Goal: Information Seeking & Learning: Compare options

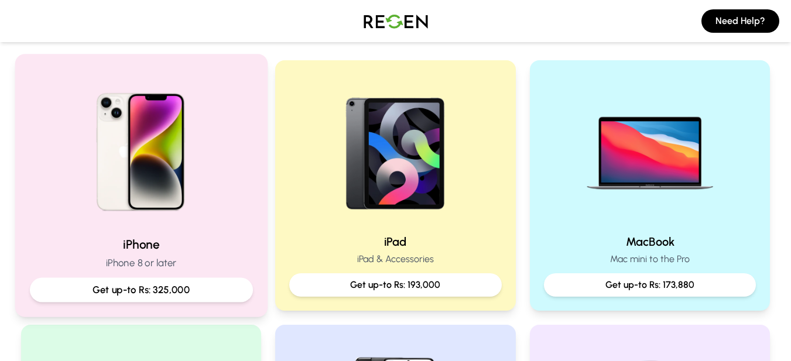
scroll to position [234, 0]
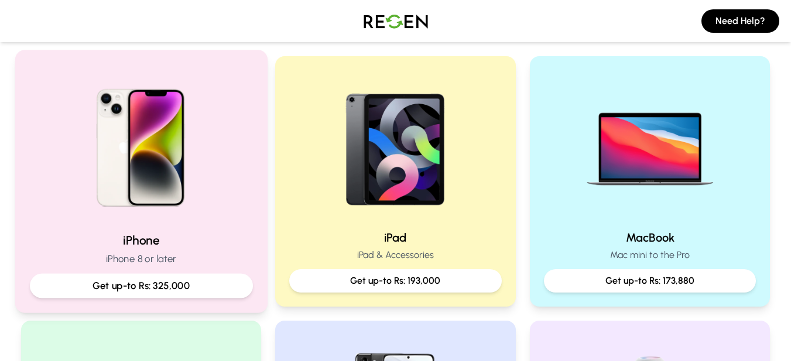
click at [167, 182] on img at bounding box center [141, 144] width 158 height 158
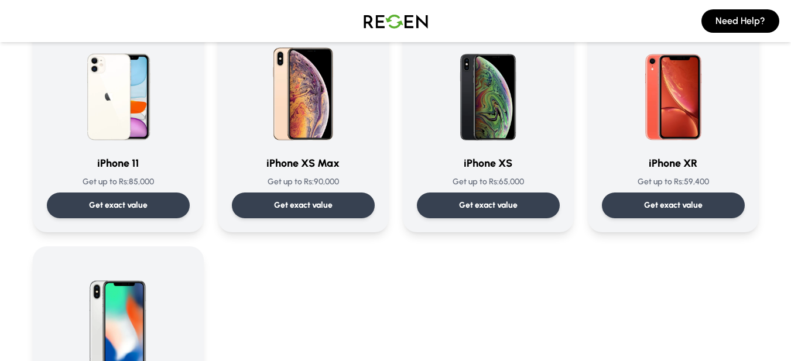
scroll to position [1230, 0]
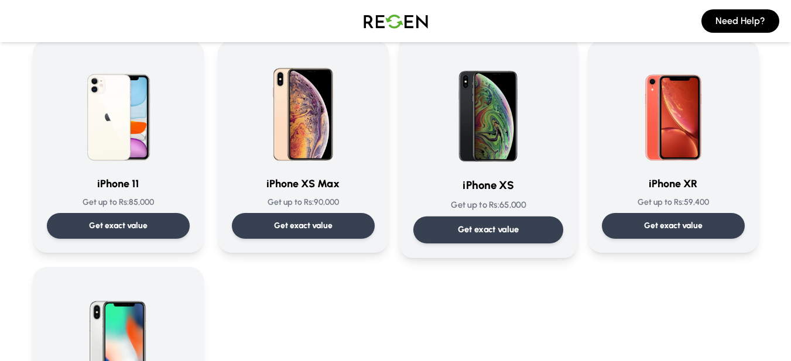
click at [473, 228] on p "Get exact value" at bounding box center [487, 230] width 61 height 12
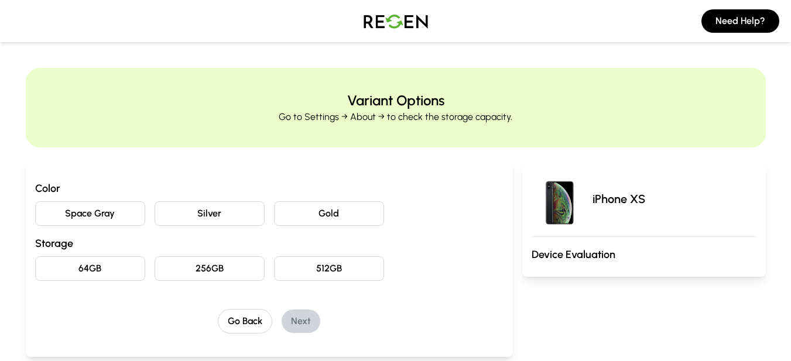
click at [326, 218] on button "Gold" at bounding box center [329, 213] width 110 height 25
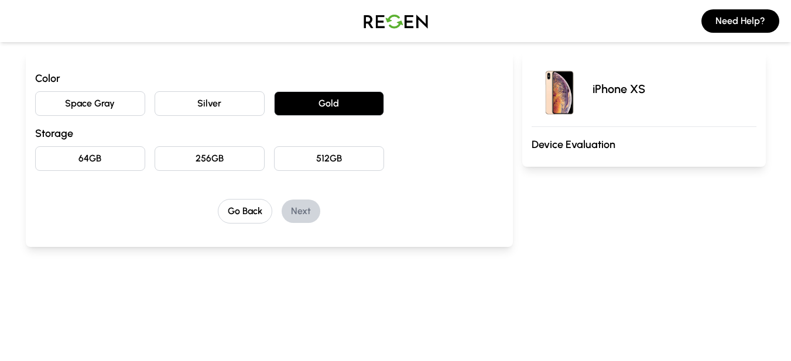
scroll to position [117, 0]
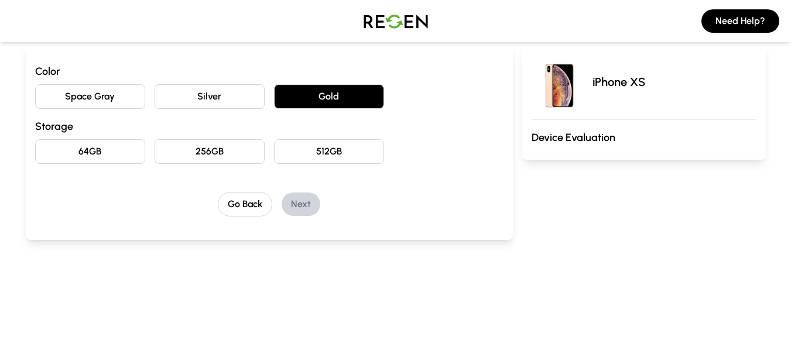
click at [106, 148] on button "64GB" at bounding box center [90, 151] width 110 height 25
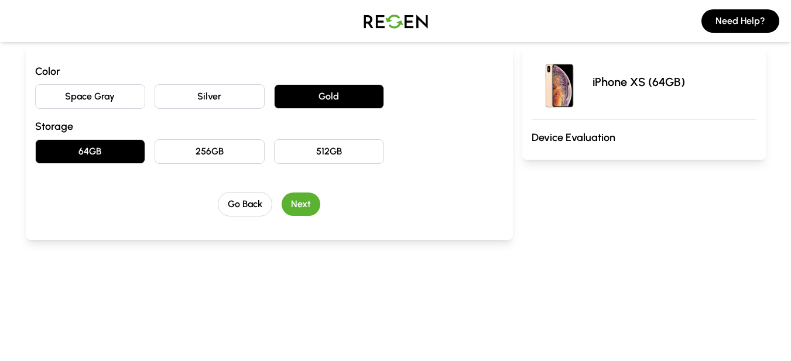
click at [304, 203] on button "Next" at bounding box center [301, 204] width 39 height 23
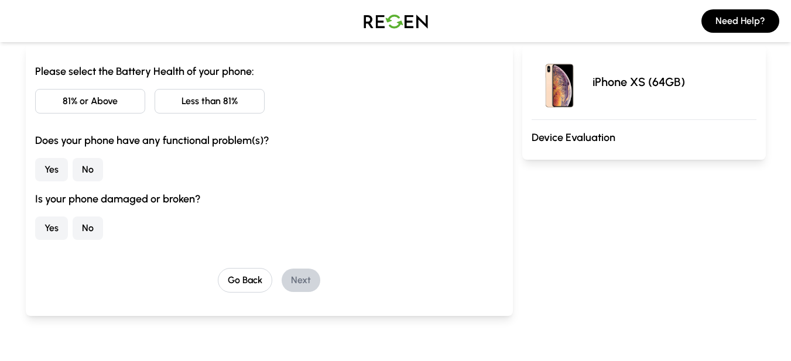
click at [193, 96] on button "Less than 81%" at bounding box center [210, 101] width 110 height 25
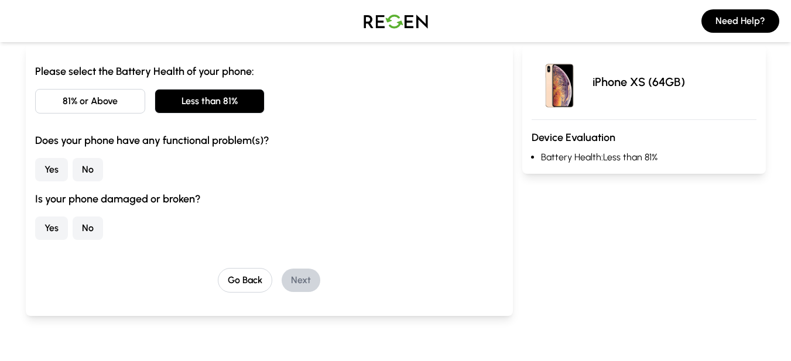
click at [88, 169] on button "No" at bounding box center [88, 169] width 30 height 23
click at [90, 230] on button "No" at bounding box center [88, 228] width 30 height 23
click at [310, 283] on button "Next" at bounding box center [301, 280] width 39 height 23
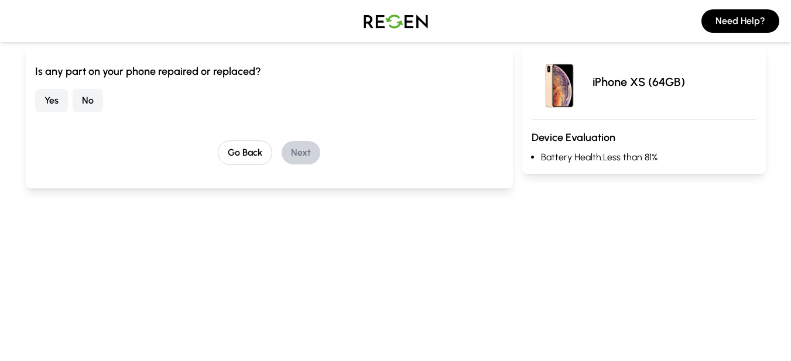
click at [49, 101] on button "Yes" at bounding box center [51, 100] width 33 height 23
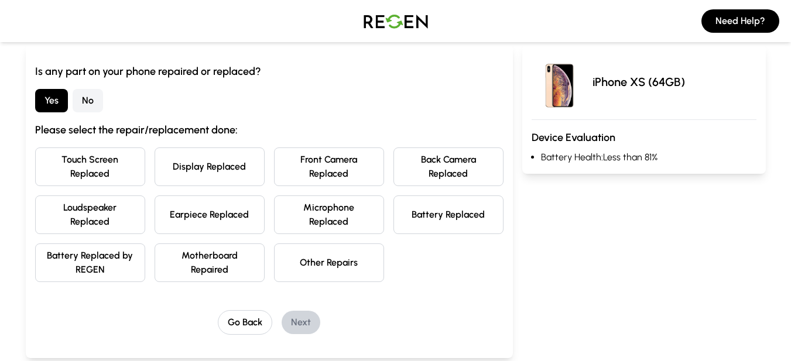
click at [434, 222] on button "Battery Replaced" at bounding box center [449, 215] width 110 height 39
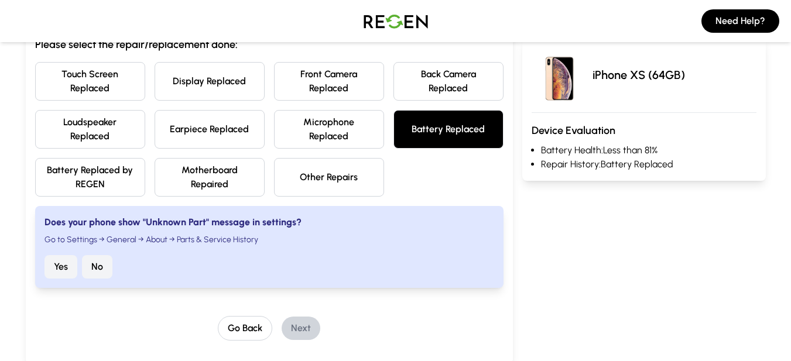
scroll to position [234, 0]
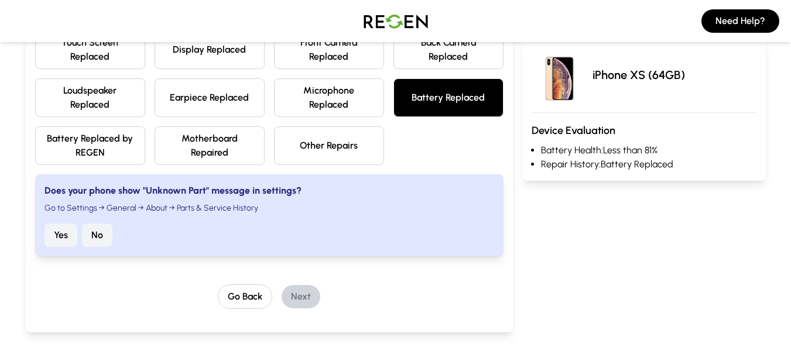
click at [102, 237] on button "No" at bounding box center [97, 235] width 30 height 23
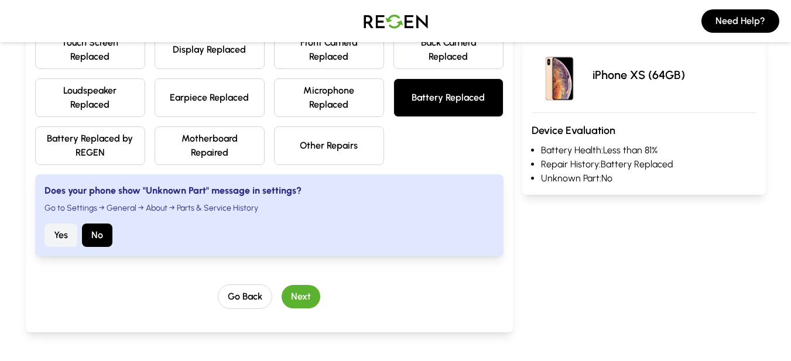
click at [305, 295] on button "Next" at bounding box center [301, 296] width 39 height 23
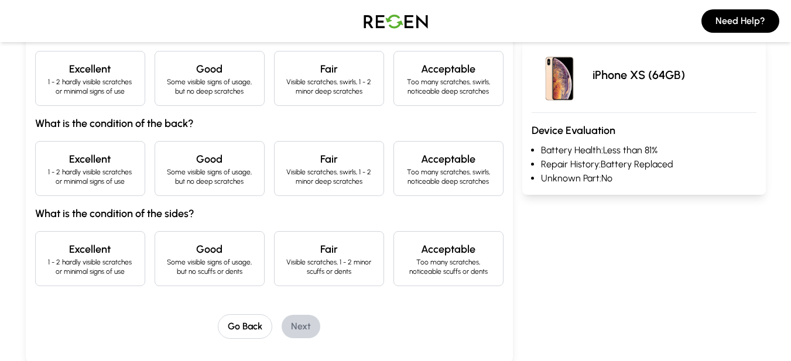
scroll to position [127, 0]
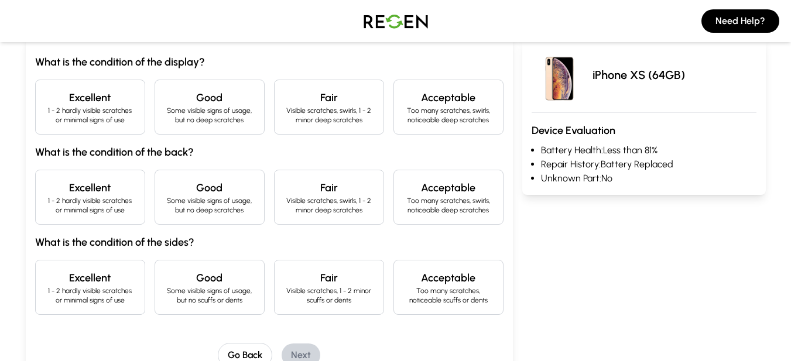
click at [251, 199] on p "Some visible signs of usage, but no deep scratches" at bounding box center [210, 205] width 90 height 19
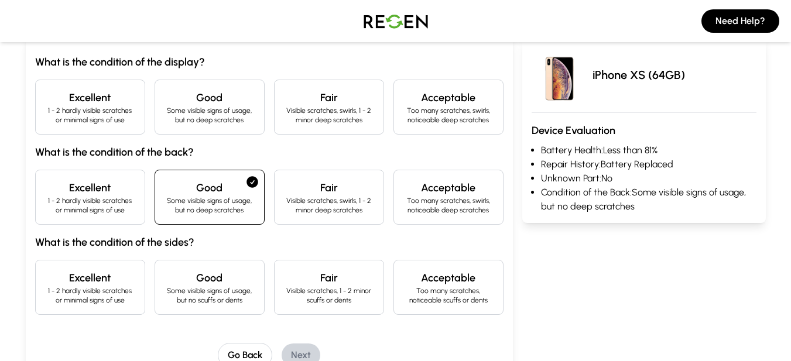
click at [238, 110] on p "Some visible signs of usage, but no deep scratches" at bounding box center [210, 115] width 90 height 19
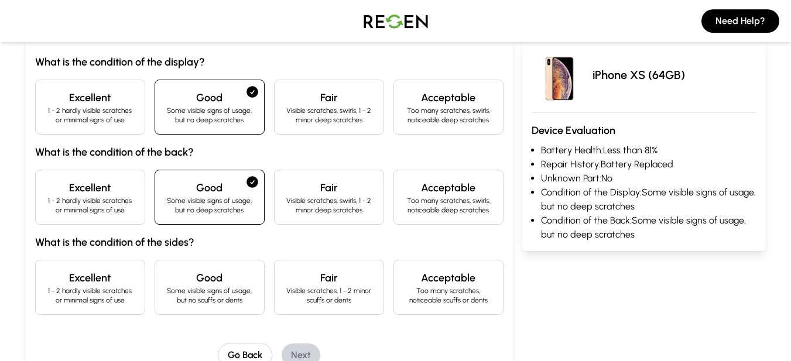
click at [312, 284] on h4 "Fair" at bounding box center [329, 278] width 90 height 16
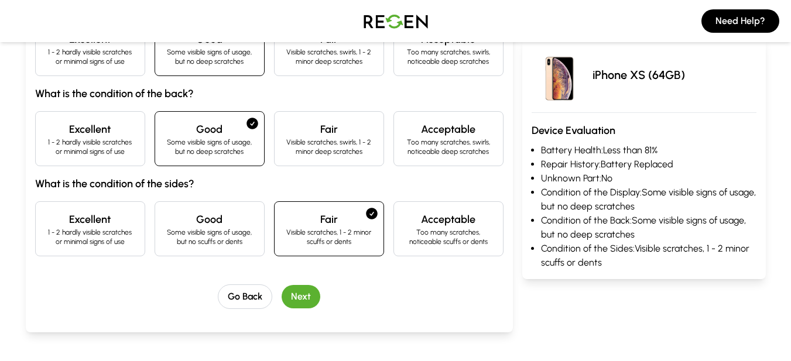
click at [309, 293] on button "Next" at bounding box center [301, 296] width 39 height 23
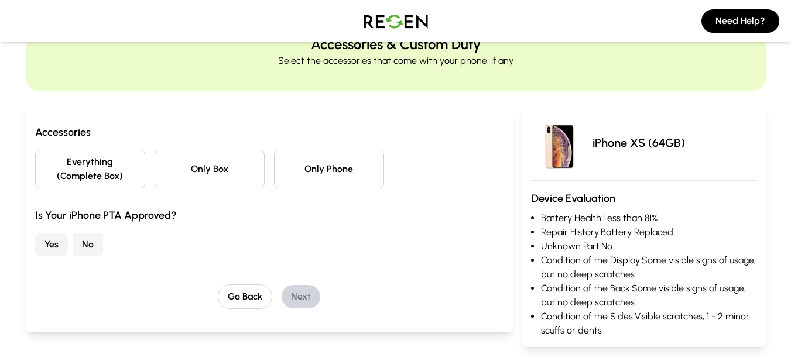
click at [315, 161] on button "Only Phone" at bounding box center [329, 169] width 110 height 39
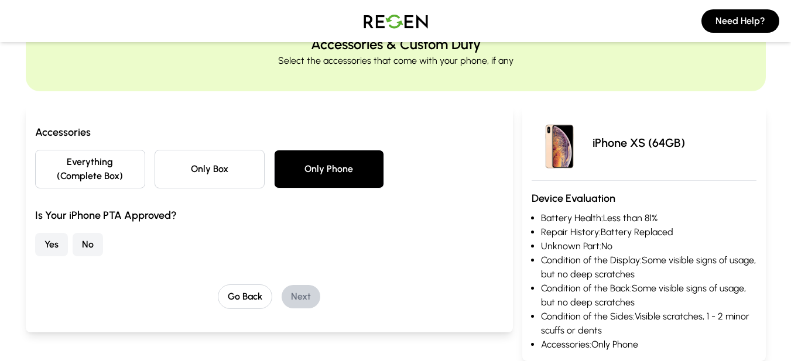
click at [51, 241] on button "Yes" at bounding box center [51, 244] width 33 height 23
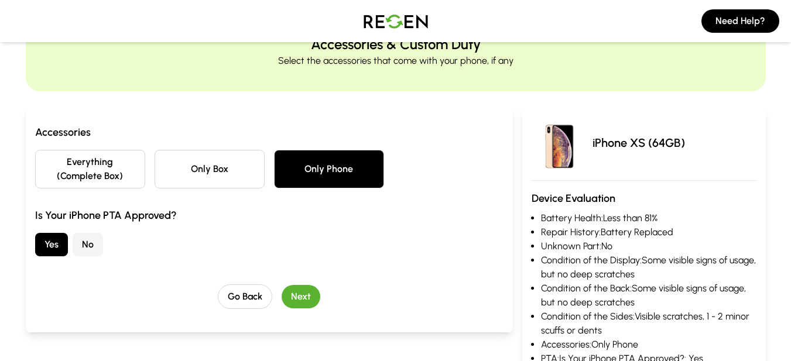
click at [305, 292] on button "Next" at bounding box center [301, 296] width 39 height 23
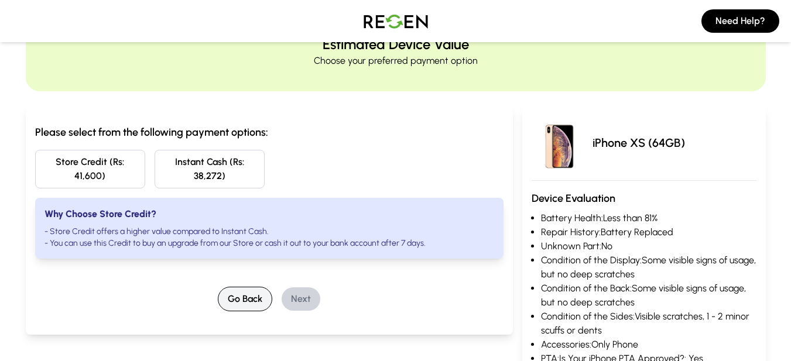
click at [251, 298] on button "Go Back" at bounding box center [245, 299] width 54 height 25
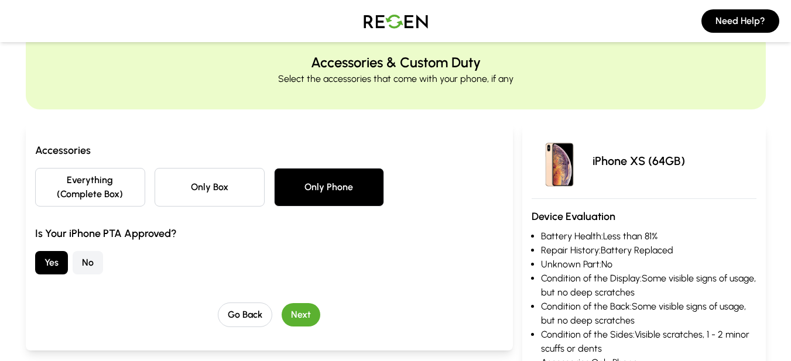
scroll to position [59, 0]
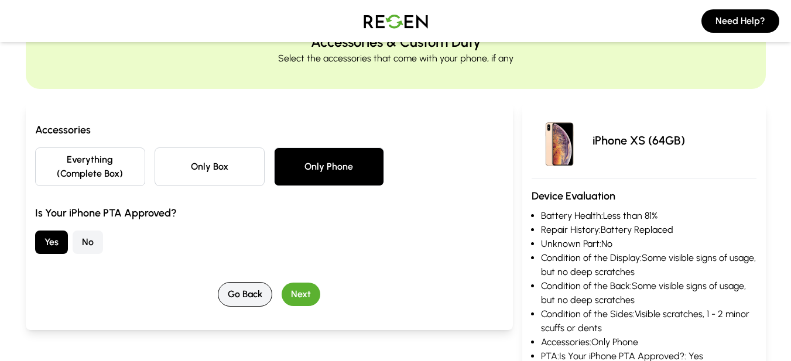
click at [244, 293] on button "Go Back" at bounding box center [245, 294] width 54 height 25
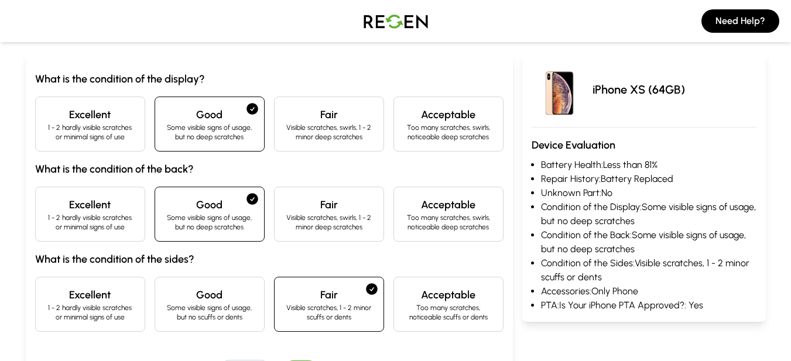
scroll to position [117, 0]
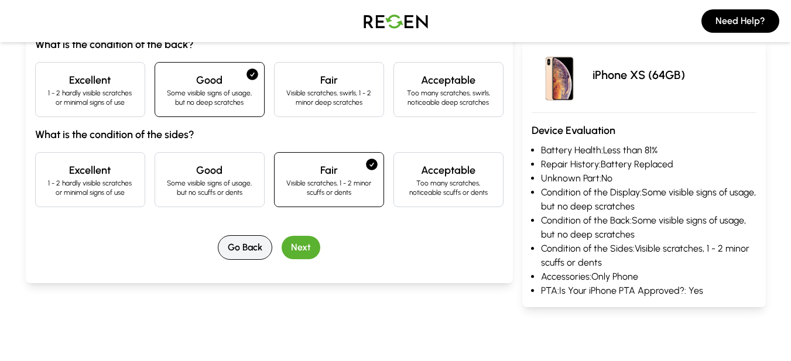
click at [254, 250] on button "Go Back" at bounding box center [245, 247] width 54 height 25
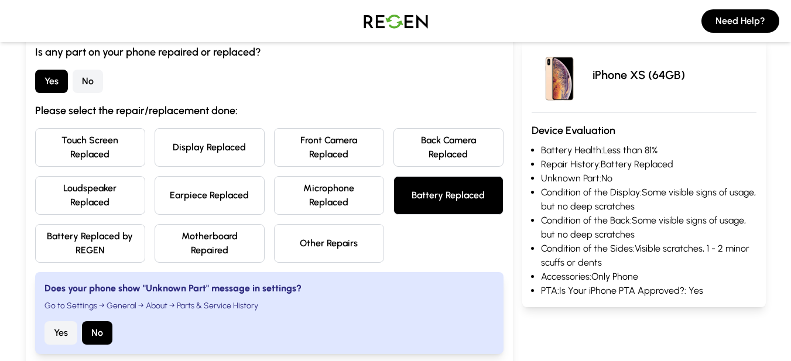
scroll to position [176, 0]
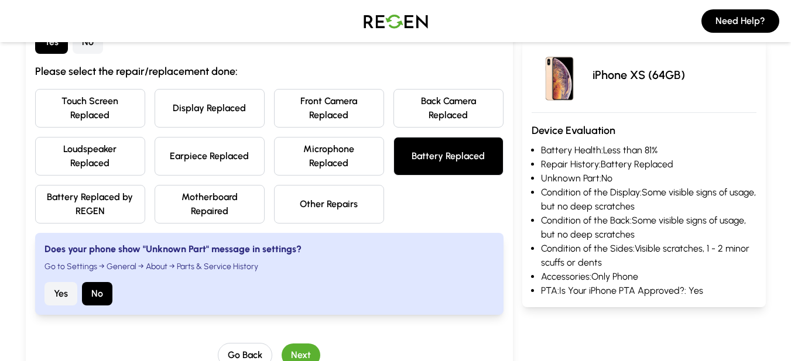
click at [54, 297] on button "Yes" at bounding box center [61, 293] width 33 height 23
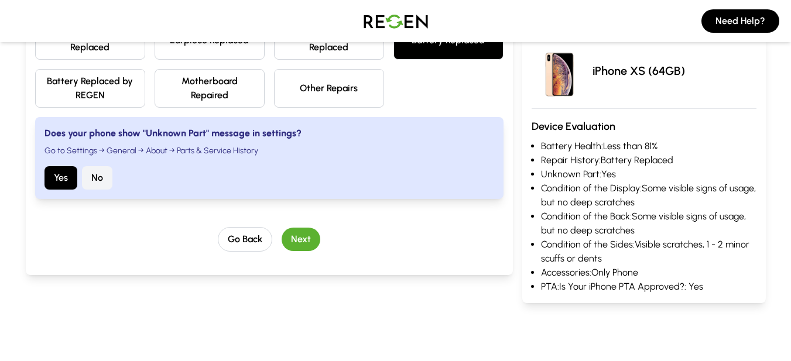
scroll to position [293, 0]
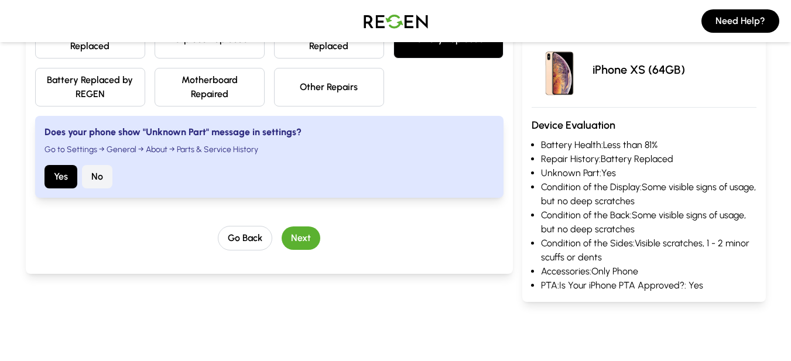
click at [307, 239] on button "Next" at bounding box center [301, 238] width 39 height 23
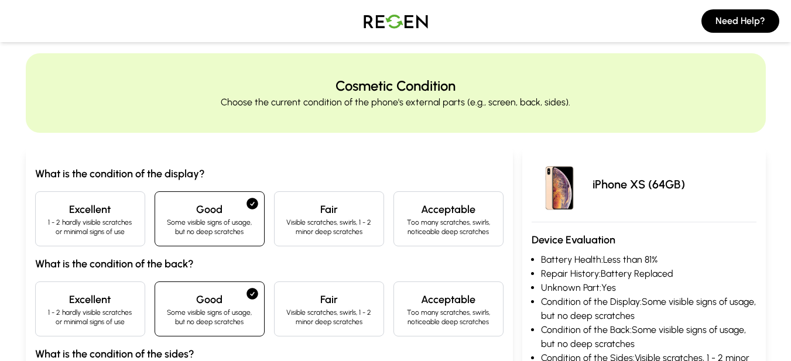
scroll to position [0, 0]
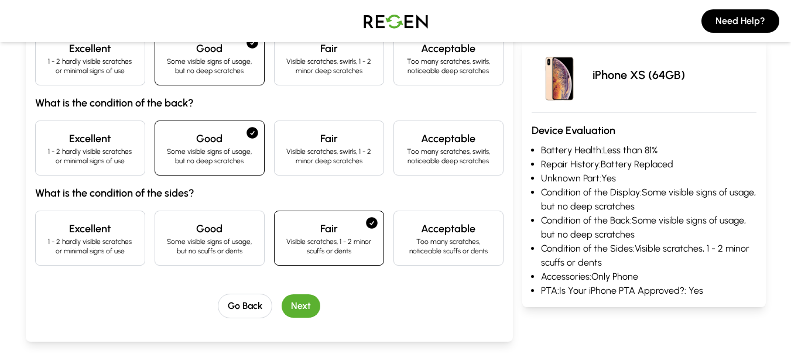
click at [304, 305] on button "Next" at bounding box center [301, 306] width 39 height 23
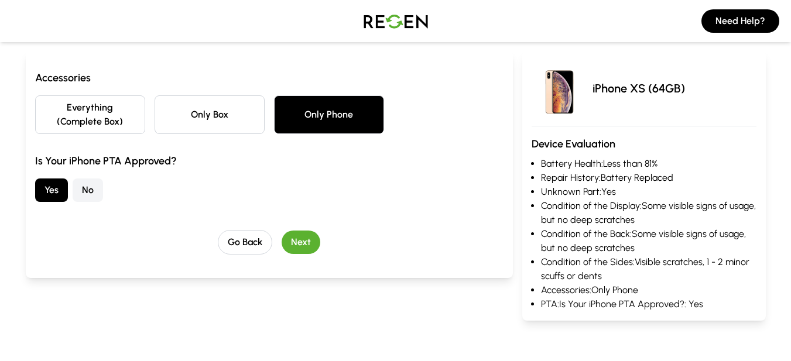
scroll to position [117, 0]
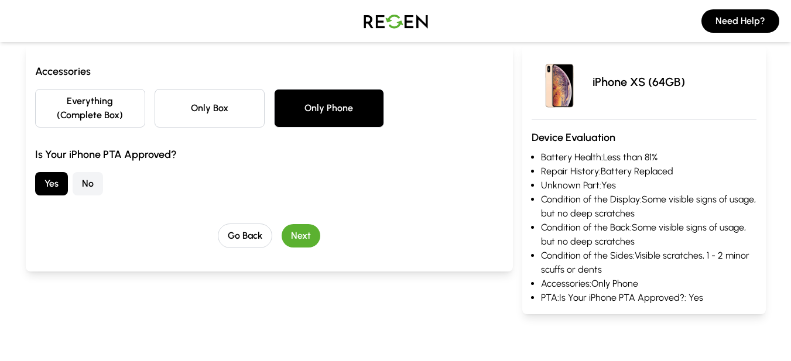
click at [302, 241] on button "Next" at bounding box center [301, 235] width 39 height 23
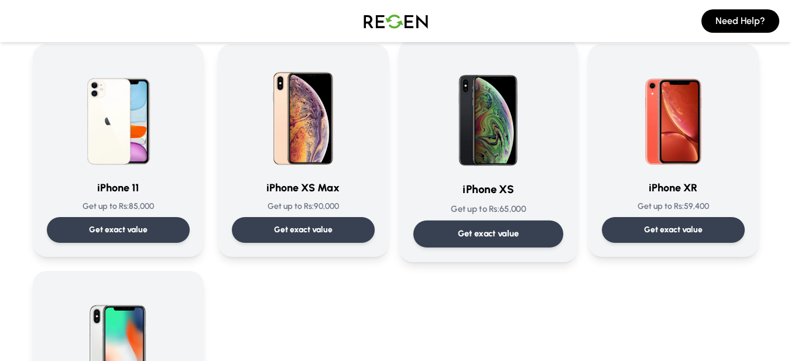
scroll to position [1125, 0]
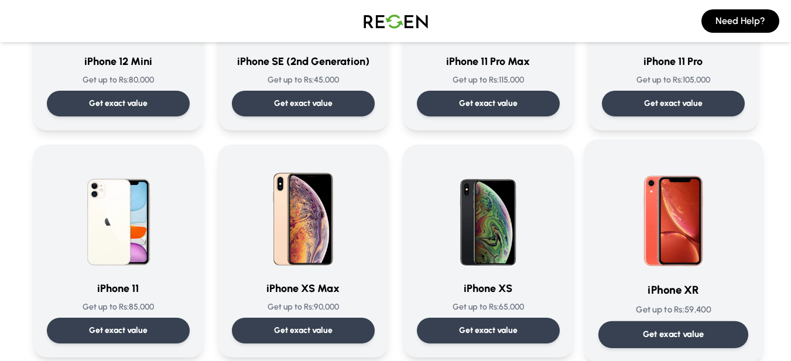
click at [698, 329] on p "Get exact value" at bounding box center [672, 335] width 61 height 12
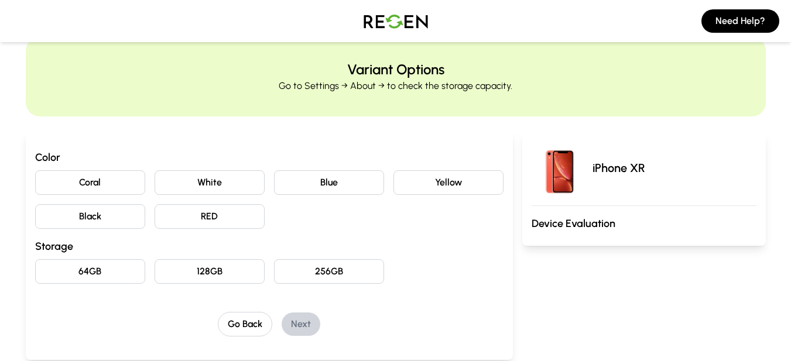
scroll to position [59, 0]
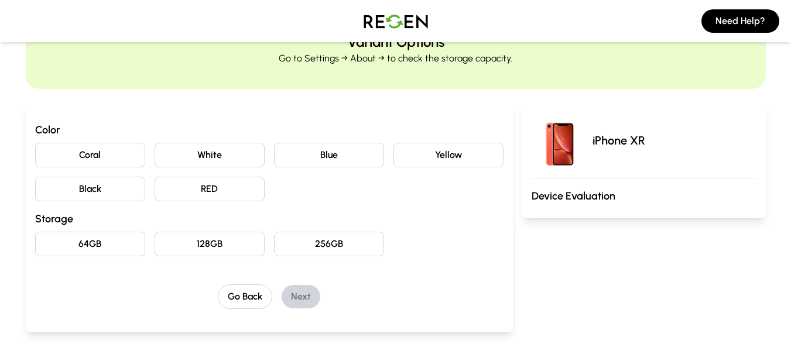
drag, startPoint x: 208, startPoint y: 152, endPoint x: 237, endPoint y: 151, distance: 28.1
click at [210, 151] on button "White" at bounding box center [210, 155] width 110 height 25
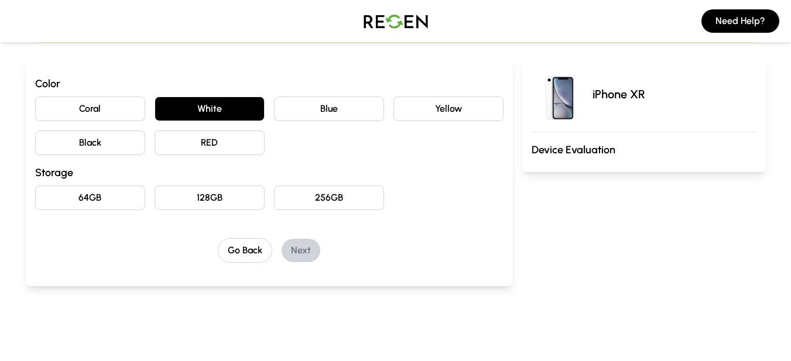
scroll to position [176, 0]
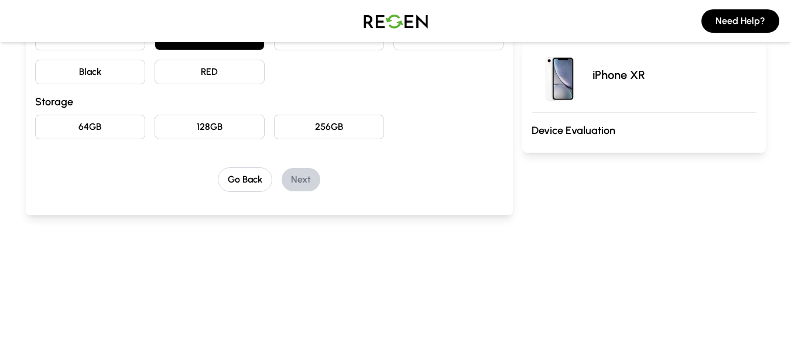
click at [120, 134] on button "64GB" at bounding box center [90, 127] width 110 height 25
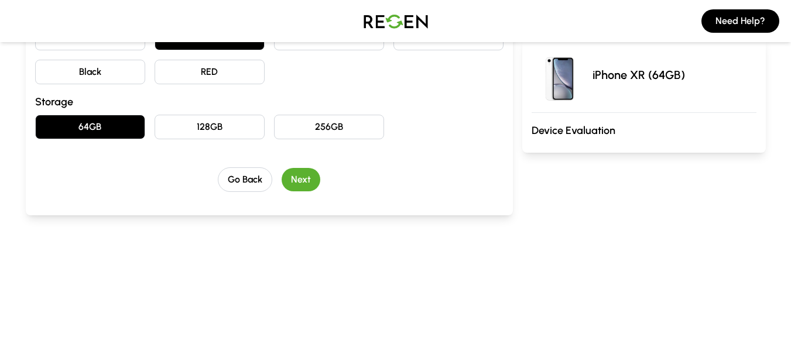
click at [307, 176] on button "Next" at bounding box center [301, 179] width 39 height 23
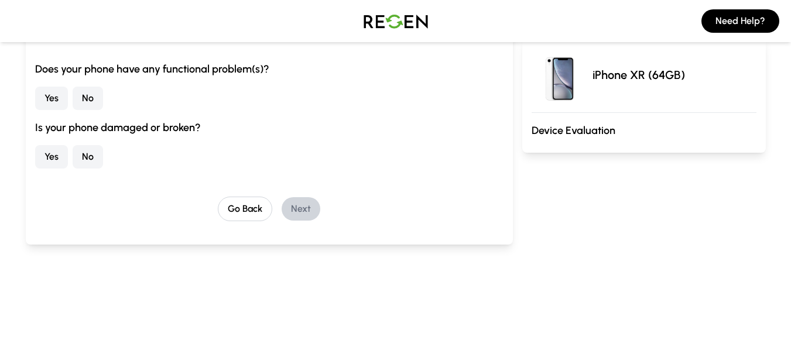
scroll to position [117, 0]
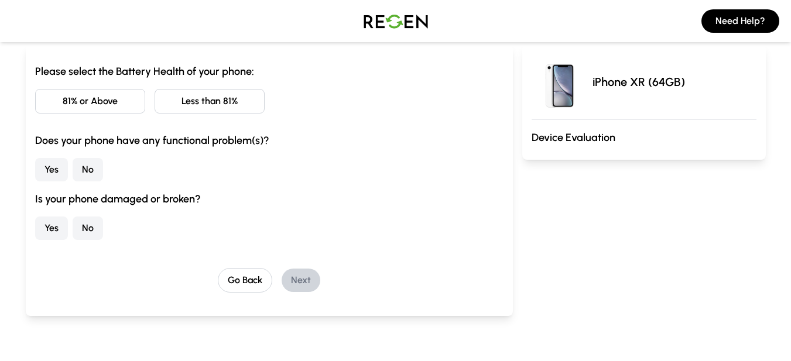
click at [90, 235] on button "No" at bounding box center [88, 228] width 30 height 23
click at [87, 171] on button "No" at bounding box center [88, 169] width 30 height 23
click at [99, 108] on button "81% or Above" at bounding box center [90, 101] width 110 height 25
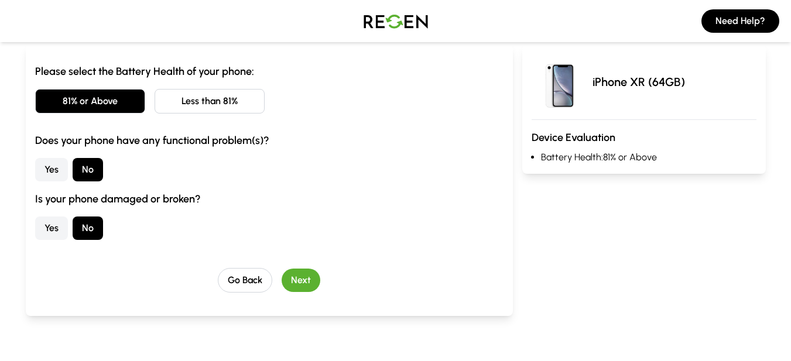
click at [303, 276] on button "Next" at bounding box center [301, 280] width 39 height 23
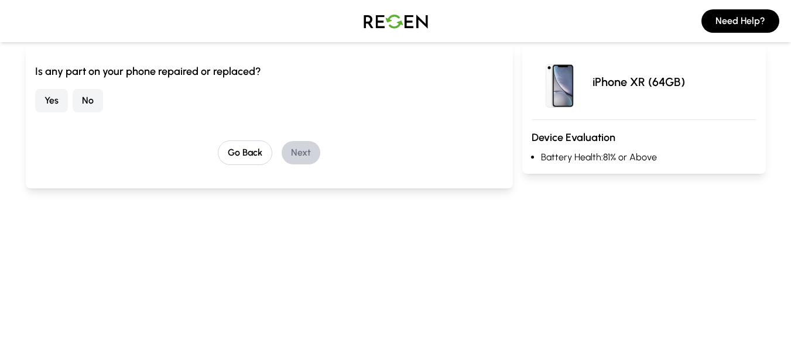
click at [56, 99] on button "Yes" at bounding box center [51, 100] width 33 height 23
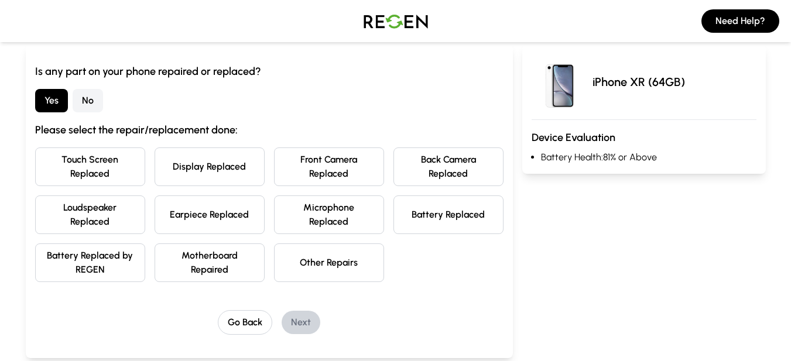
click at [448, 210] on button "Battery Replaced" at bounding box center [449, 215] width 110 height 39
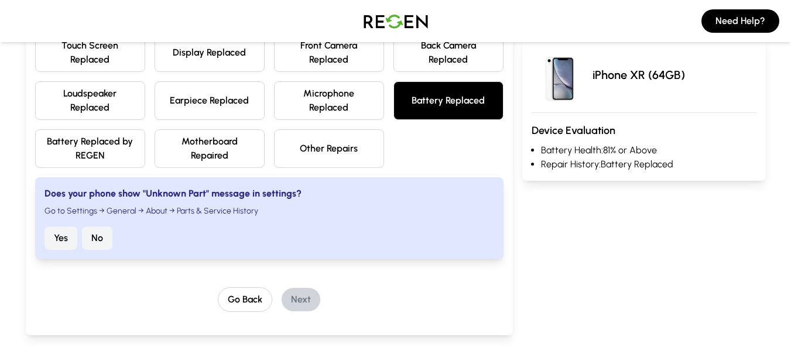
scroll to position [234, 0]
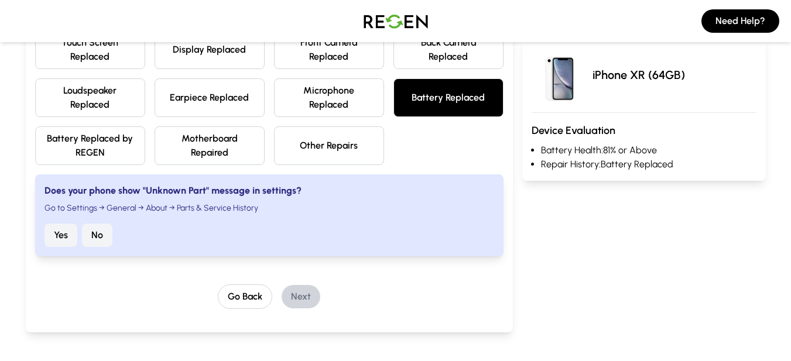
click at [54, 234] on button "Yes" at bounding box center [61, 235] width 33 height 23
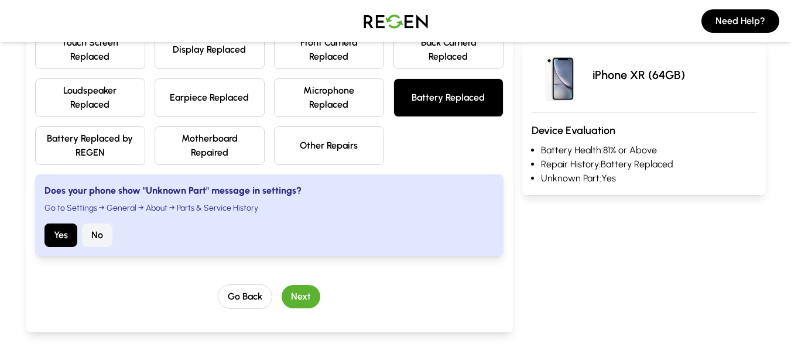
click at [311, 298] on button "Next" at bounding box center [301, 296] width 39 height 23
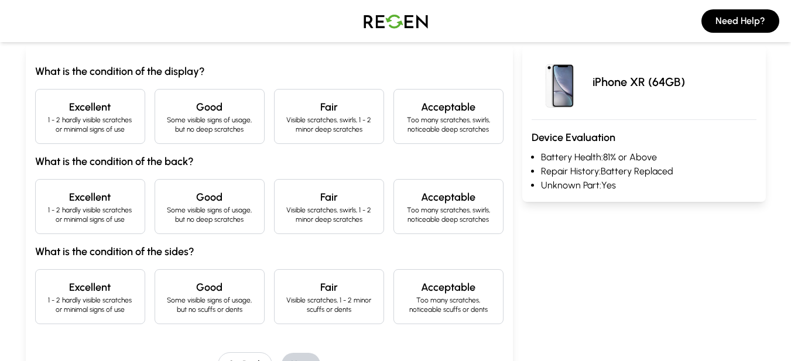
scroll to position [68, 0]
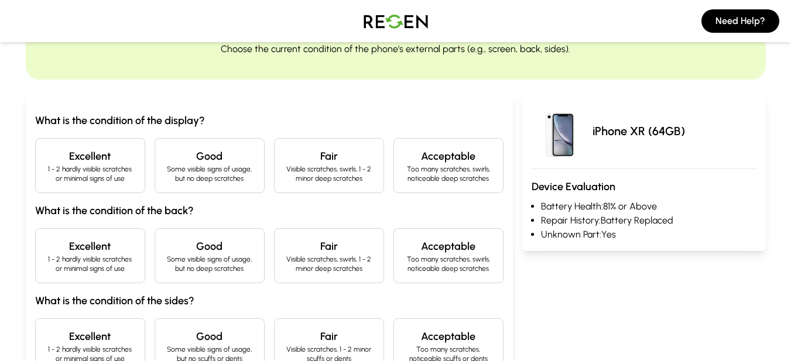
click at [216, 152] on h4 "Good" at bounding box center [210, 156] width 90 height 16
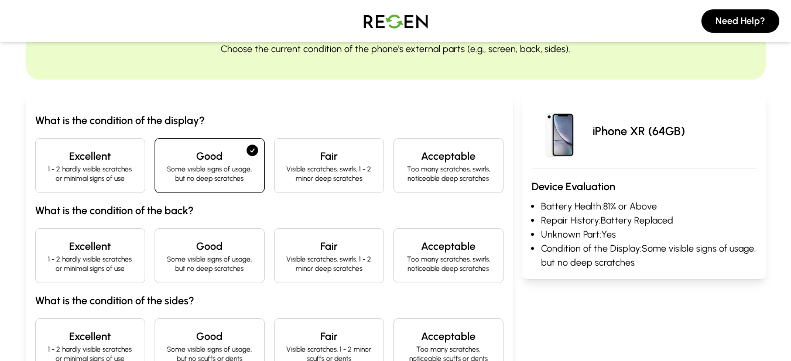
click at [225, 247] on h4 "Good" at bounding box center [210, 246] width 90 height 16
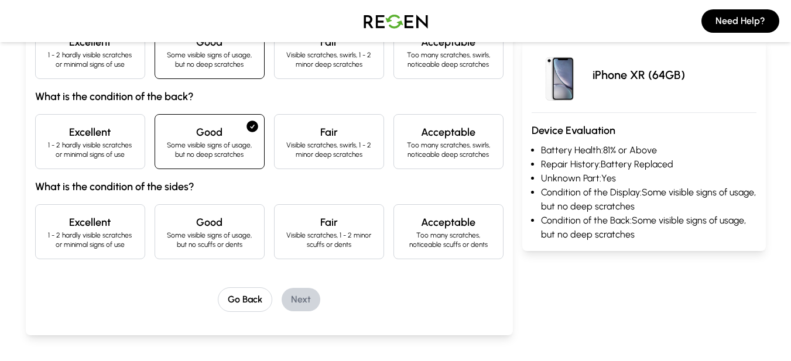
scroll to position [185, 0]
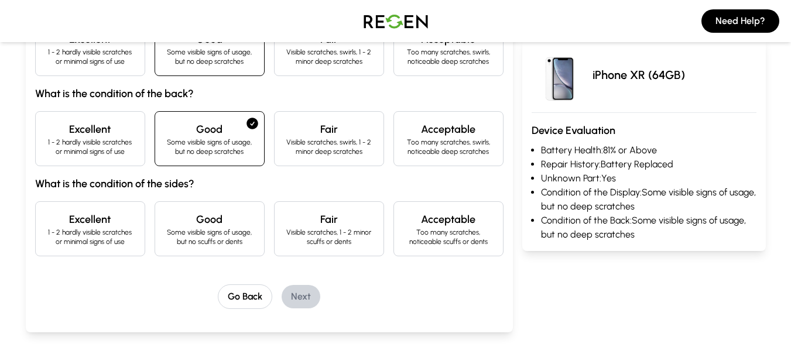
click at [339, 227] on h4 "Fair" at bounding box center [329, 219] width 90 height 16
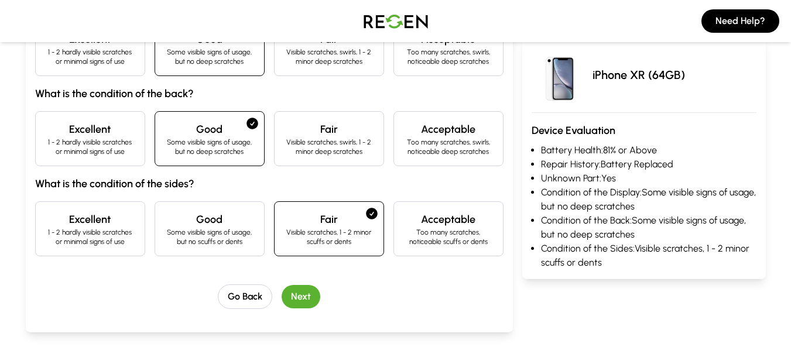
click at [307, 306] on button "Next" at bounding box center [301, 296] width 39 height 23
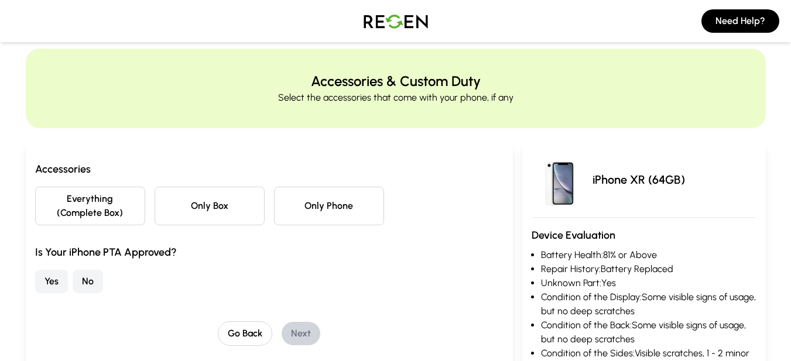
scroll to position [0, 0]
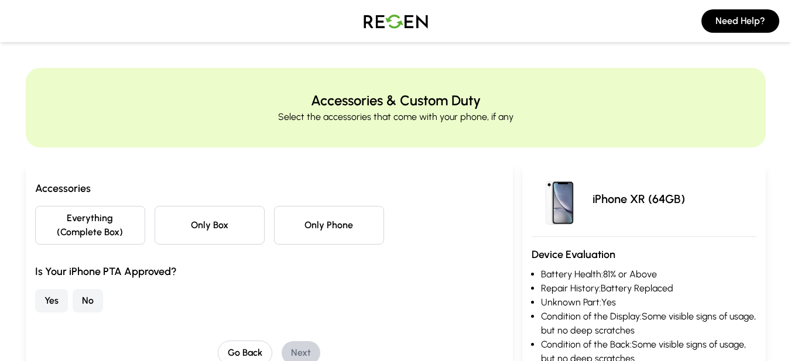
drag, startPoint x: 339, startPoint y: 227, endPoint x: 143, endPoint y: 283, distance: 203.9
click at [339, 227] on button "Only Phone" at bounding box center [329, 225] width 110 height 39
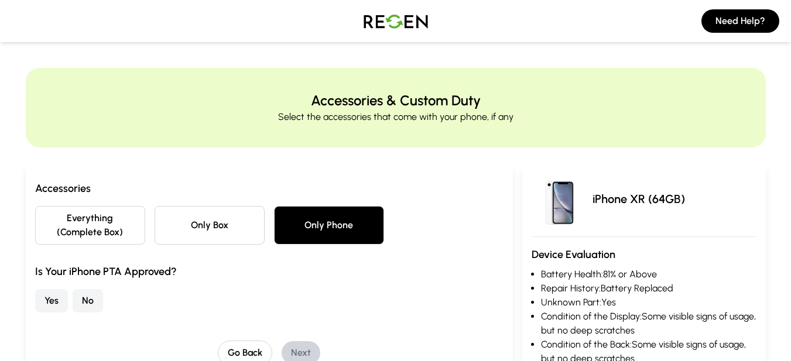
click at [42, 300] on button "Yes" at bounding box center [51, 300] width 33 height 23
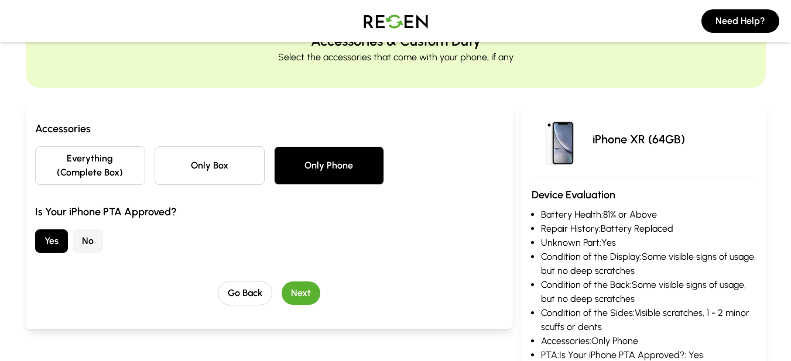
scroll to position [117, 0]
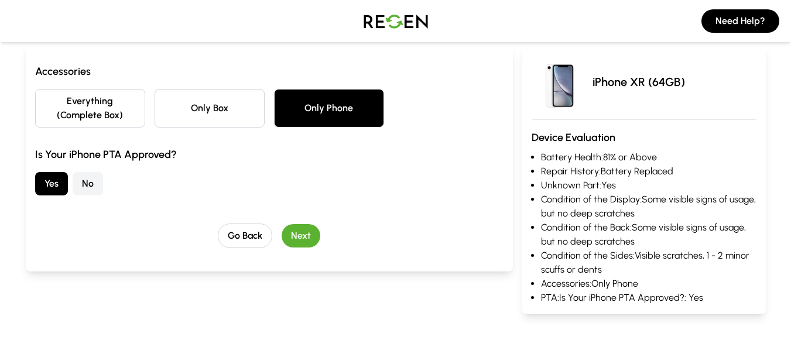
click at [302, 234] on button "Next" at bounding box center [301, 235] width 39 height 23
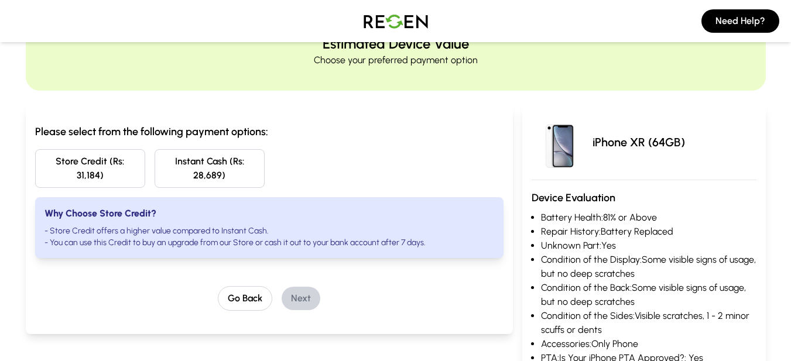
scroll to position [0, 0]
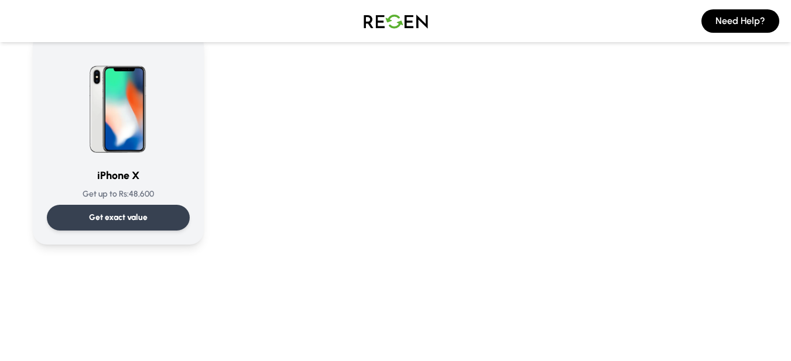
scroll to position [1464, 0]
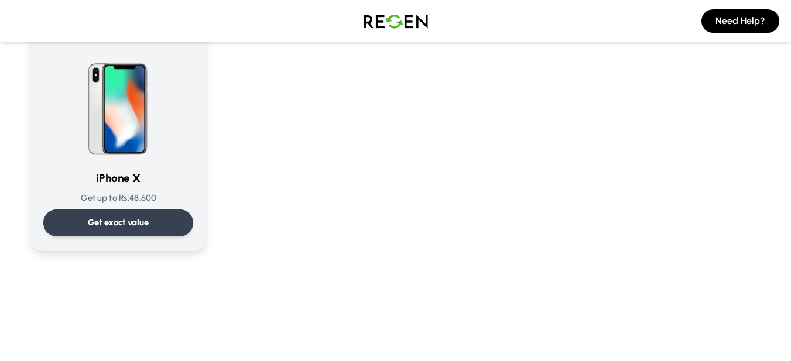
click at [107, 227] on p "Get exact value" at bounding box center [117, 223] width 61 height 12
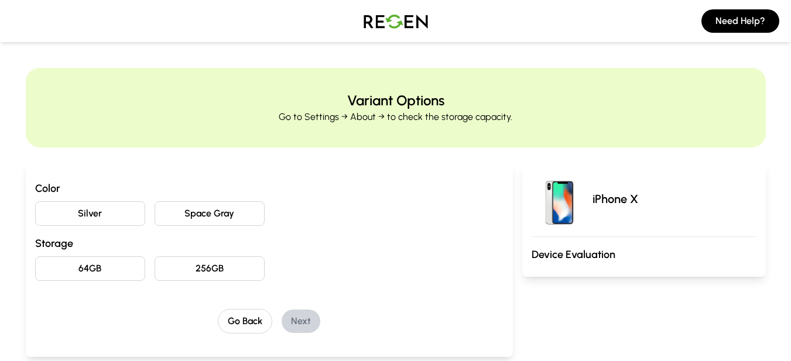
click at [129, 218] on button "Silver" at bounding box center [90, 213] width 110 height 25
click at [117, 269] on button "64GB" at bounding box center [90, 269] width 110 height 25
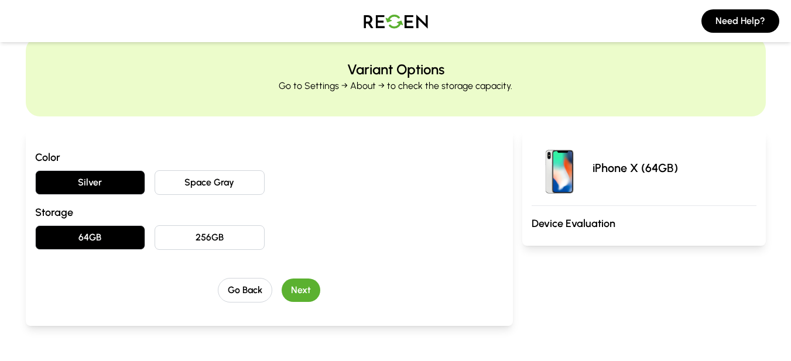
scroll to position [59, 0]
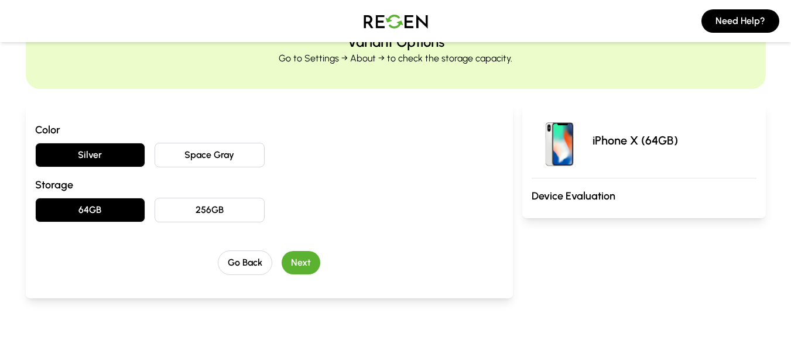
click at [288, 252] on button "Next" at bounding box center [301, 262] width 39 height 23
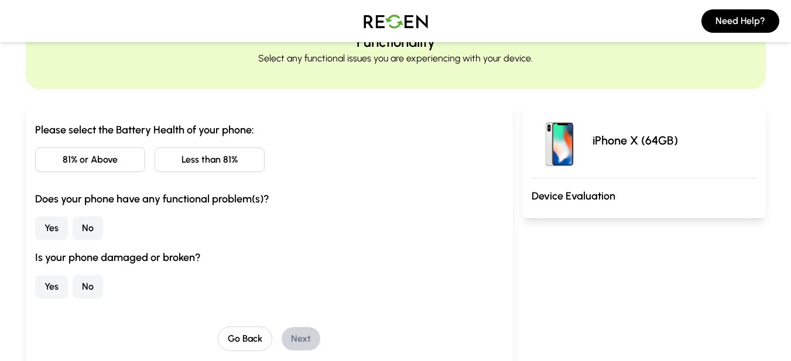
click at [114, 161] on button "81% or Above" at bounding box center [90, 160] width 110 height 25
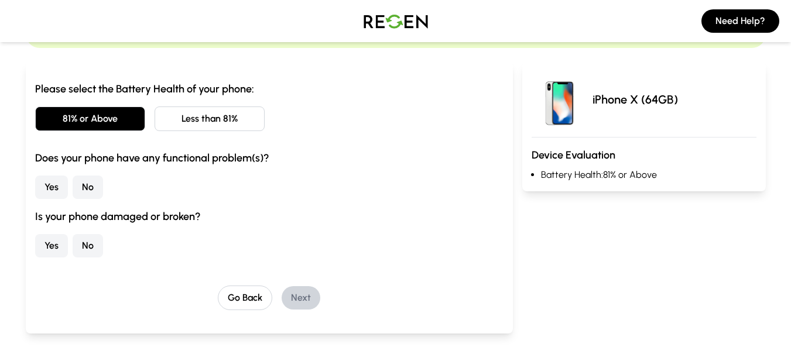
scroll to position [117, 0]
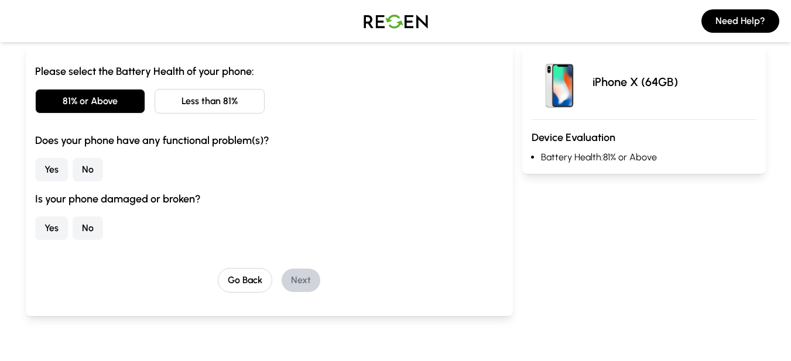
click at [91, 168] on button "No" at bounding box center [88, 169] width 30 height 23
click at [53, 231] on button "Yes" at bounding box center [51, 228] width 33 height 23
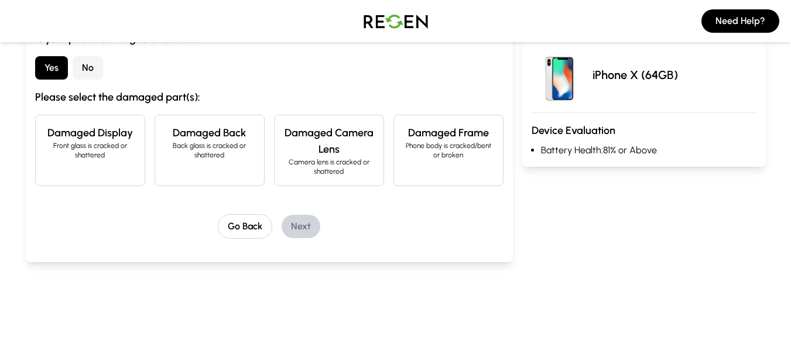
scroll to position [293, 0]
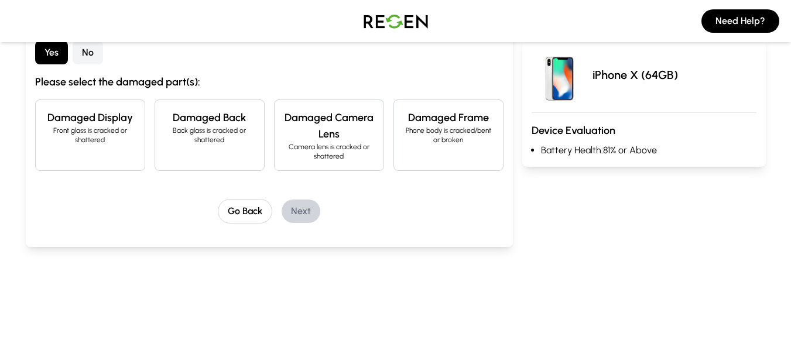
click at [110, 149] on div "Damaged Display Front glass is cracked or shattered" at bounding box center [90, 135] width 110 height 71
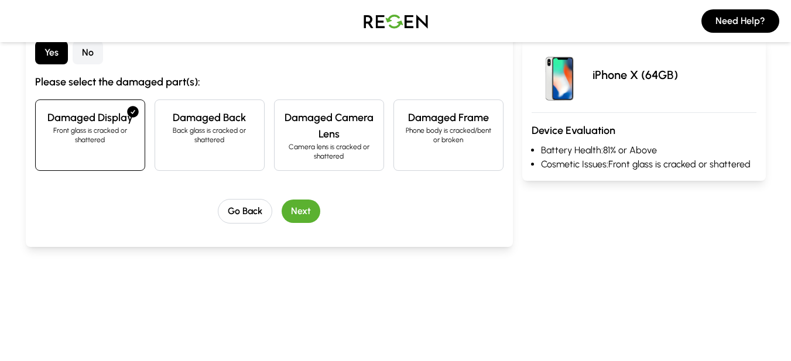
click at [309, 214] on button "Next" at bounding box center [301, 211] width 39 height 23
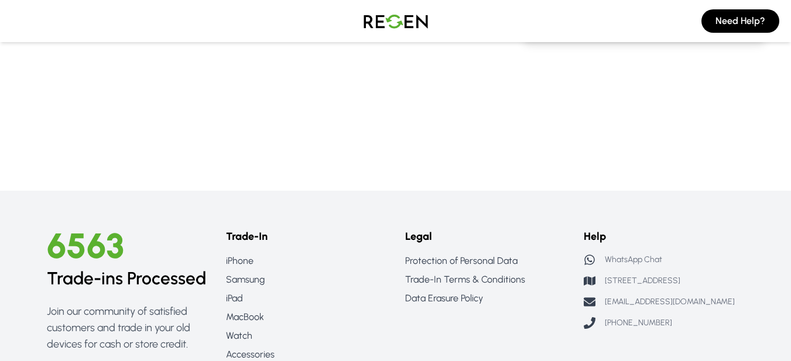
scroll to position [59, 0]
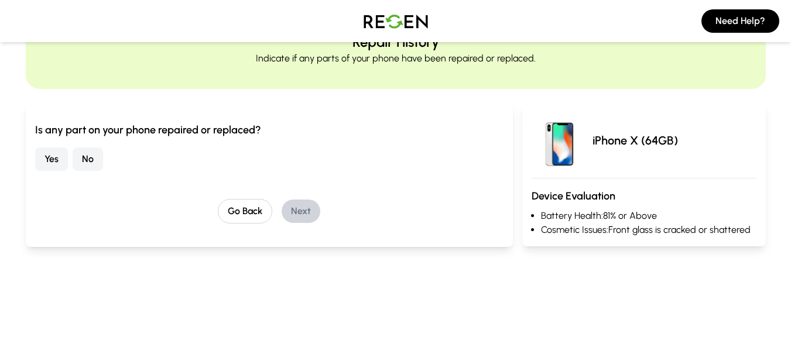
click at [56, 153] on button "Yes" at bounding box center [51, 159] width 33 height 23
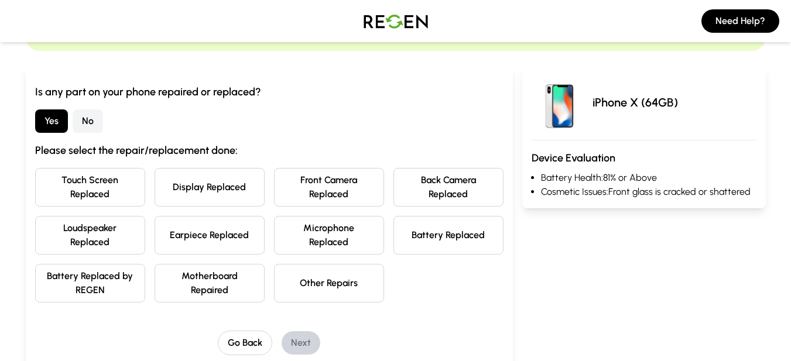
scroll to position [117, 0]
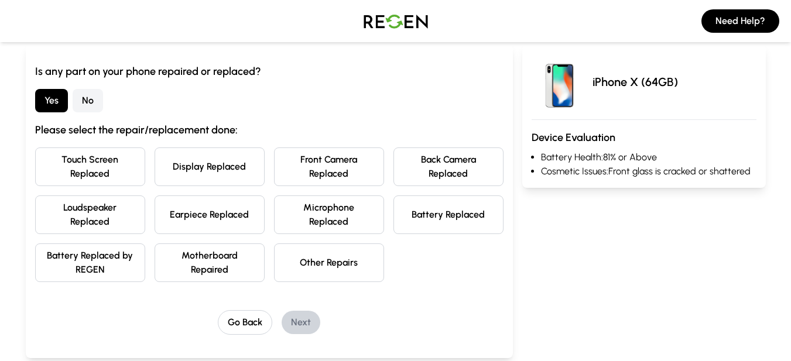
click at [451, 216] on button "Battery Replaced" at bounding box center [449, 215] width 110 height 39
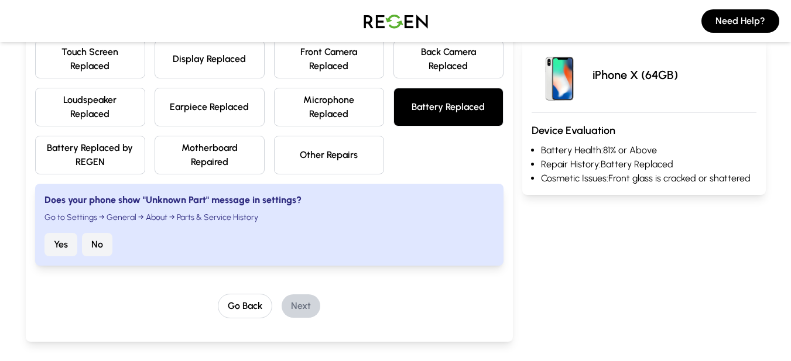
scroll to position [234, 0]
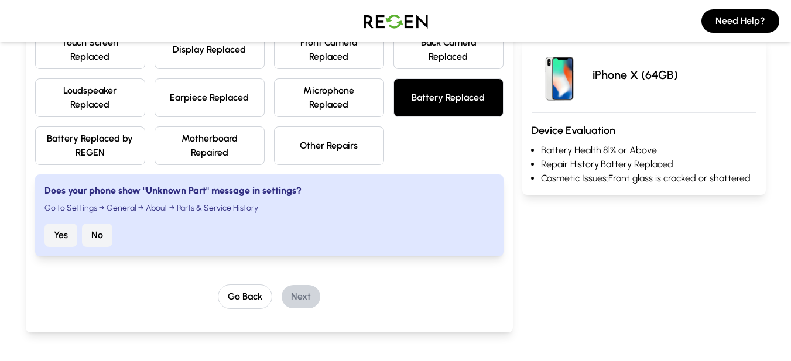
click at [70, 236] on button "Yes" at bounding box center [61, 235] width 33 height 23
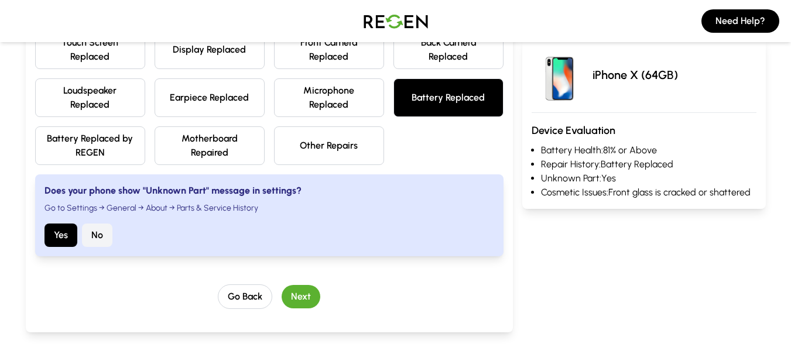
click at [296, 298] on button "Next" at bounding box center [301, 296] width 39 height 23
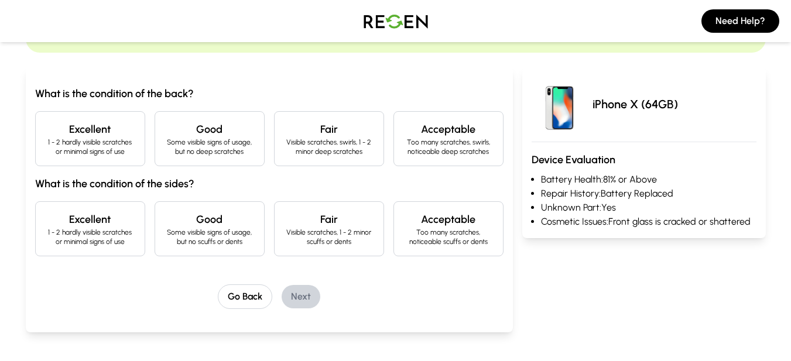
click at [252, 136] on h4 "Good" at bounding box center [210, 129] width 90 height 16
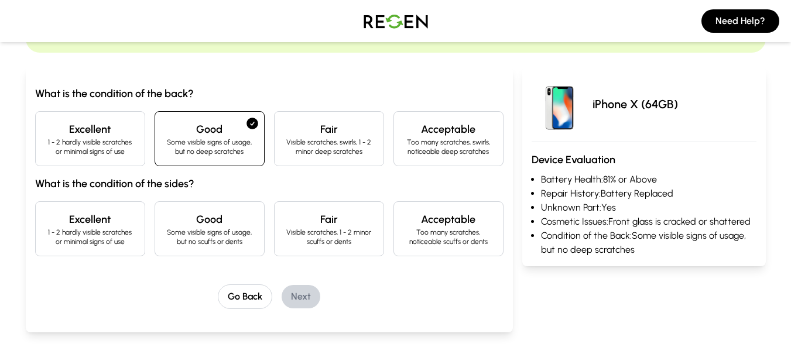
click at [234, 225] on h4 "Good" at bounding box center [210, 219] width 90 height 16
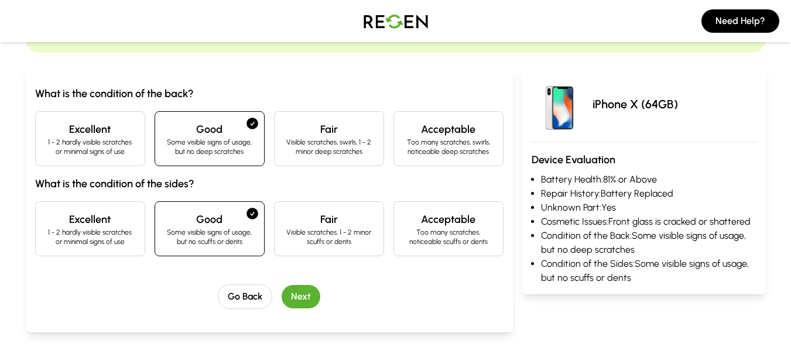
click at [307, 295] on button "Next" at bounding box center [301, 296] width 39 height 23
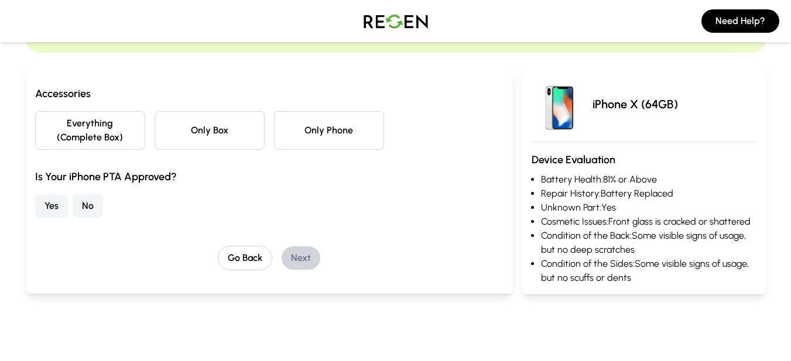
click at [324, 136] on button "Only Phone" at bounding box center [329, 130] width 110 height 39
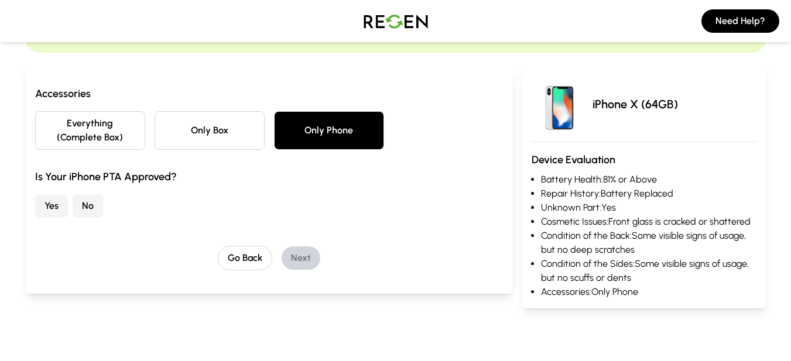
click at [54, 206] on button "Yes" at bounding box center [51, 205] width 33 height 23
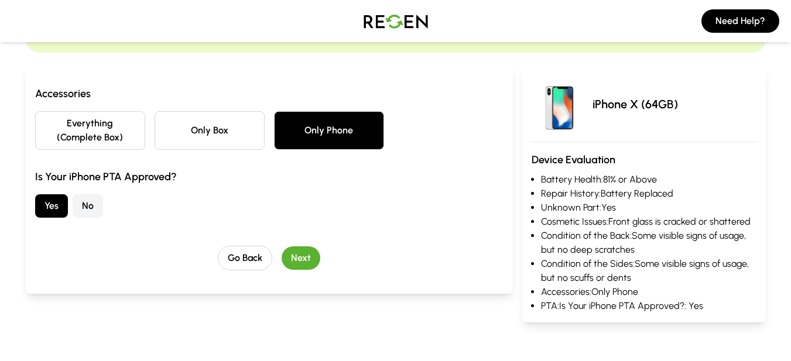
click at [299, 262] on button "Next" at bounding box center [301, 258] width 39 height 23
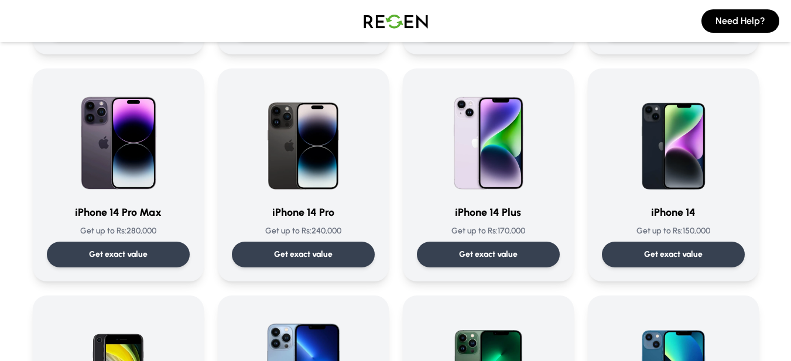
scroll to position [293, 0]
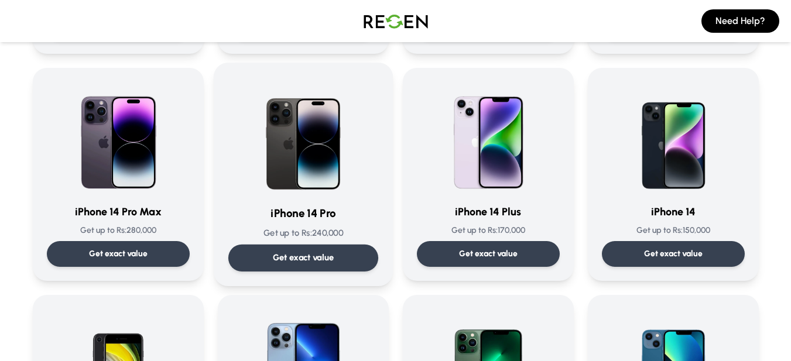
click at [310, 261] on p "Get exact value" at bounding box center [302, 258] width 61 height 12
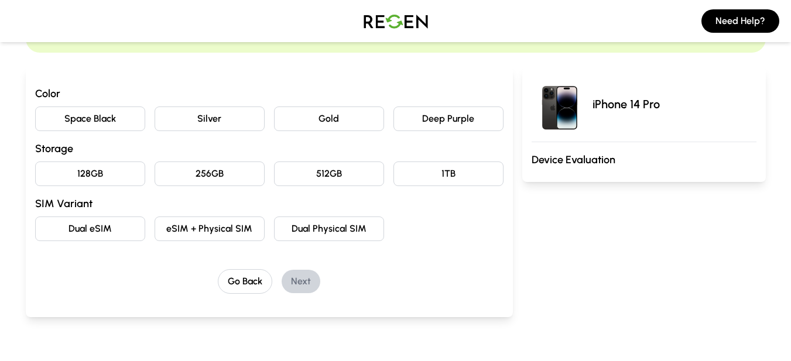
scroll to position [117, 0]
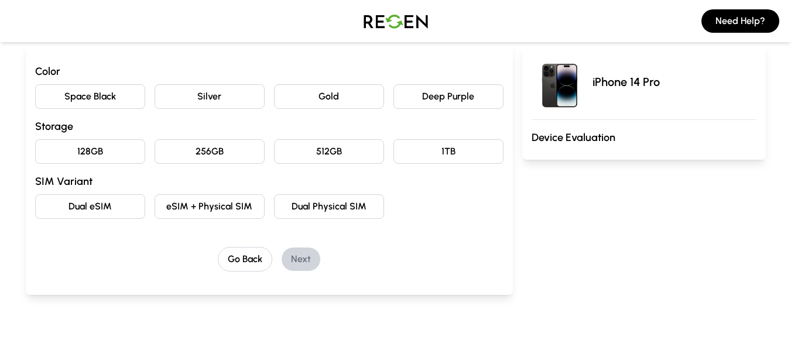
click at [445, 96] on button "Deep Purple" at bounding box center [449, 96] width 110 height 25
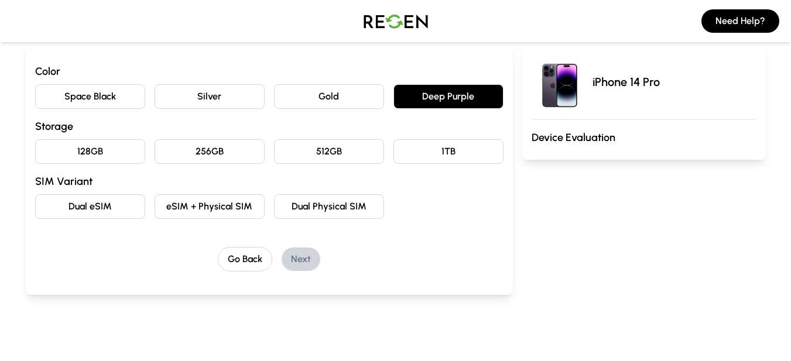
click at [118, 148] on button "128GB" at bounding box center [90, 151] width 110 height 25
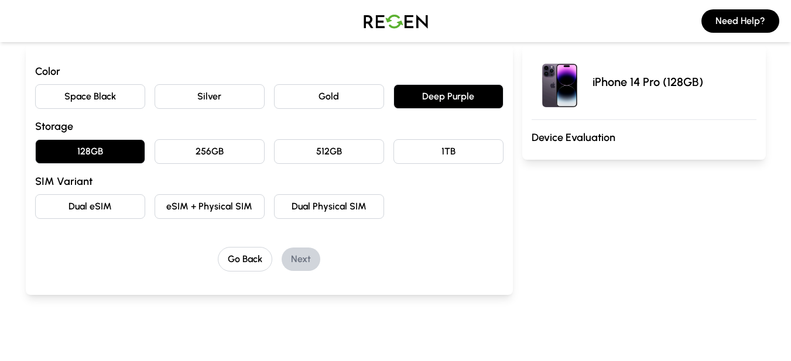
click at [319, 203] on button "Dual Physical SIM" at bounding box center [329, 206] width 110 height 25
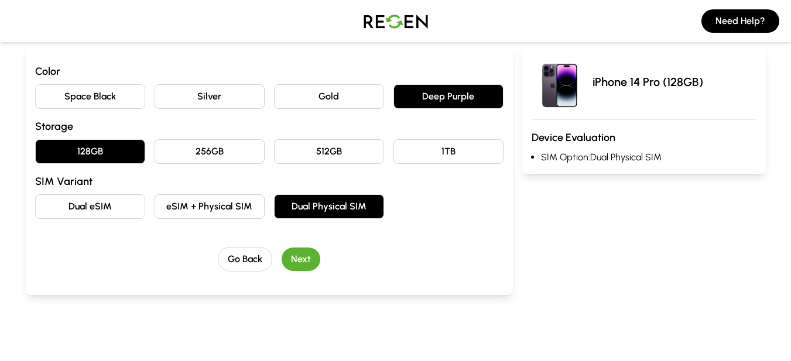
click at [303, 264] on button "Next" at bounding box center [301, 259] width 39 height 23
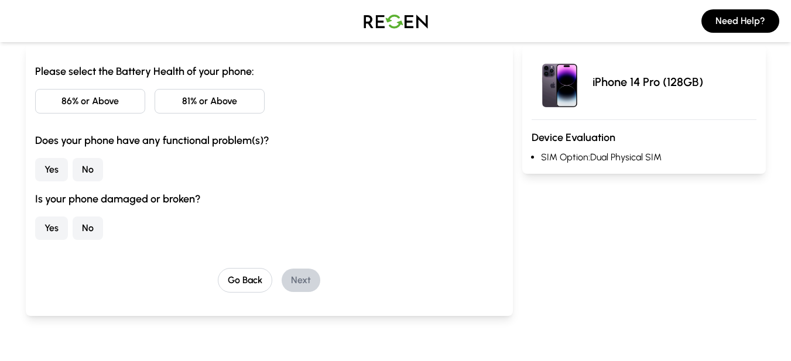
click at [106, 100] on button "86% or Above" at bounding box center [90, 101] width 110 height 25
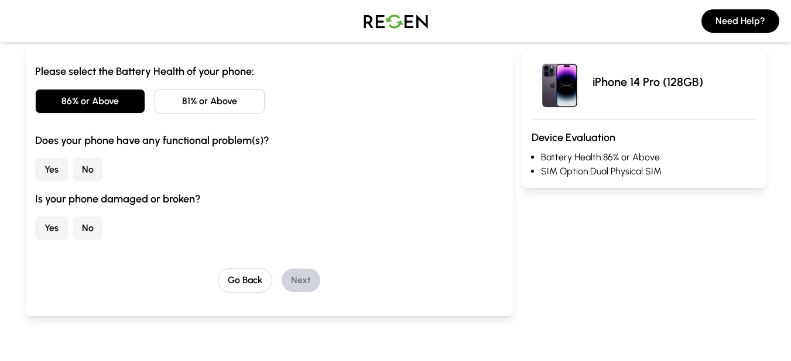
click at [96, 171] on button "No" at bounding box center [88, 169] width 30 height 23
click at [90, 226] on button "No" at bounding box center [88, 228] width 30 height 23
click at [306, 289] on button "Next" at bounding box center [301, 280] width 39 height 23
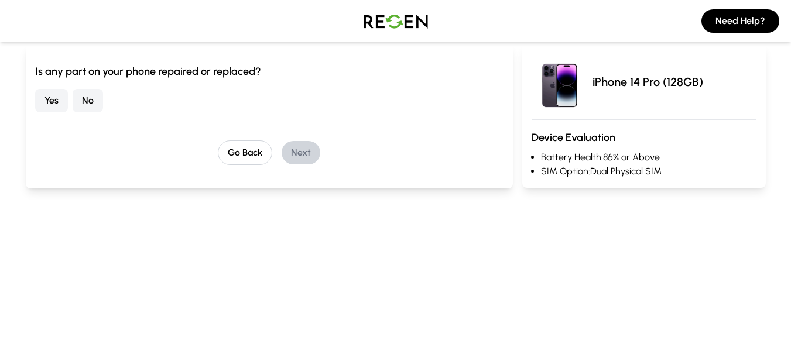
drag, startPoint x: 94, startPoint y: 102, endPoint x: 179, endPoint y: 129, distance: 89.8
click at [93, 102] on button "No" at bounding box center [88, 100] width 30 height 23
click at [310, 159] on button "Next" at bounding box center [301, 152] width 39 height 23
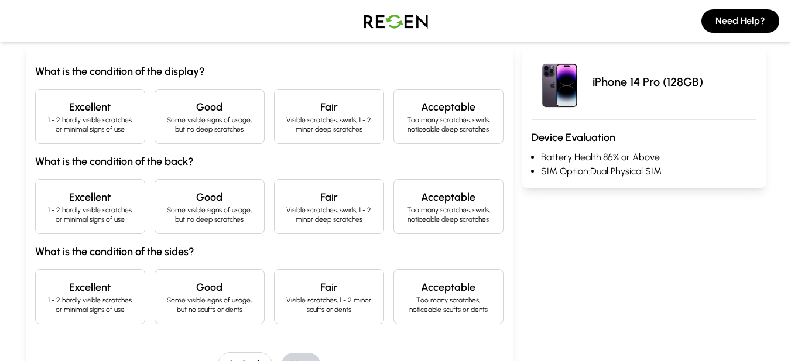
drag, startPoint x: 109, startPoint y: 115, endPoint x: 108, endPoint y: 145, distance: 30.5
click at [108, 115] on h4 "Excellent" at bounding box center [90, 107] width 90 height 16
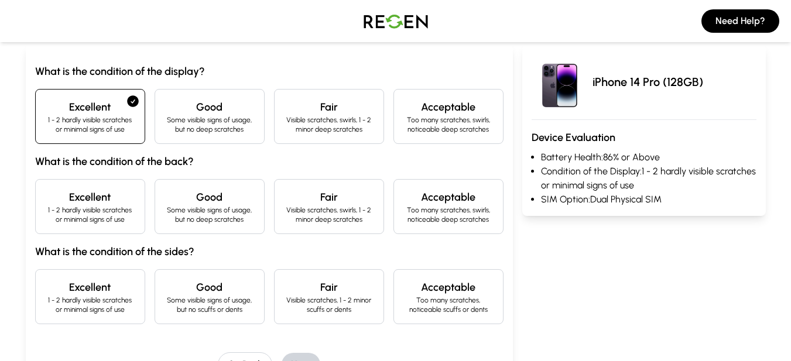
click at [98, 201] on h4 "Excellent" at bounding box center [90, 197] width 90 height 16
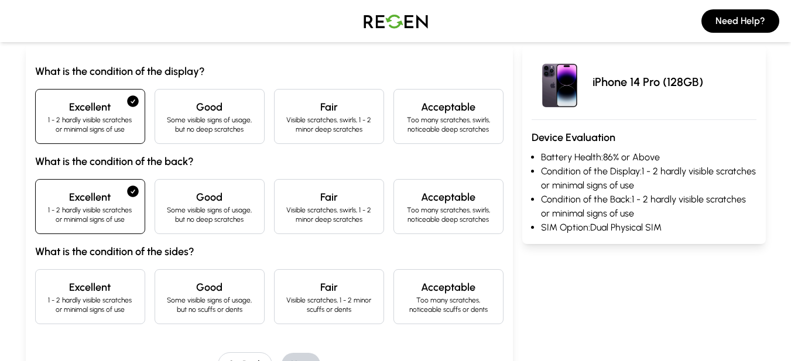
drag, startPoint x: 87, startPoint y: 301, endPoint x: 105, endPoint y: 294, distance: 20.0
click at [87, 302] on p "1 - 2 hardly visible scratches or minimal signs of use" at bounding box center [90, 305] width 90 height 19
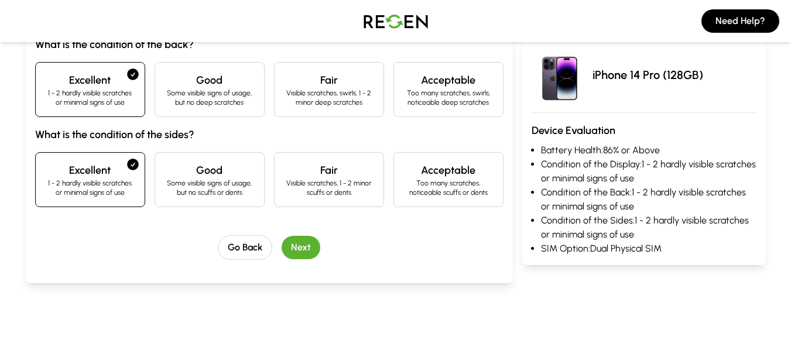
click at [295, 238] on button "Next" at bounding box center [301, 247] width 39 height 23
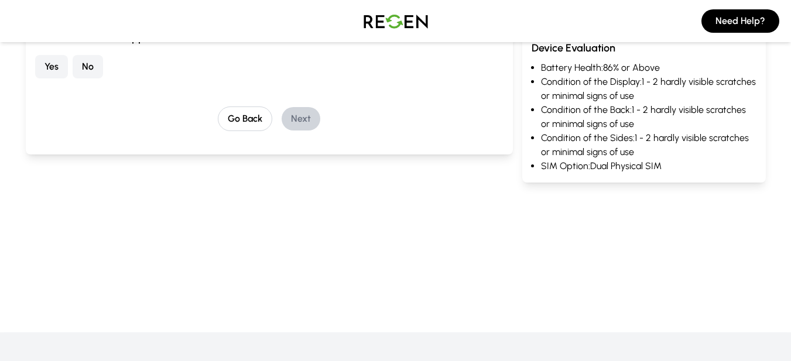
scroll to position [105, 0]
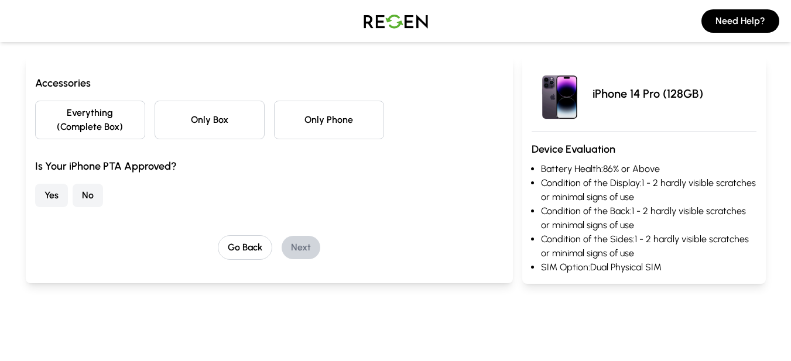
click at [307, 114] on button "Only Phone" at bounding box center [329, 120] width 110 height 39
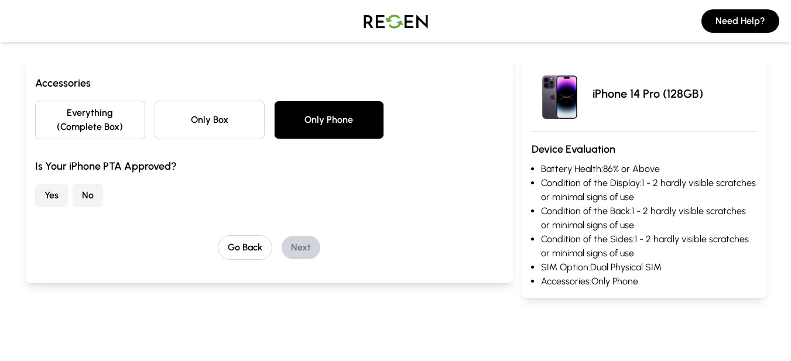
click at [106, 111] on button "Everything (Complete Box)" at bounding box center [90, 120] width 110 height 39
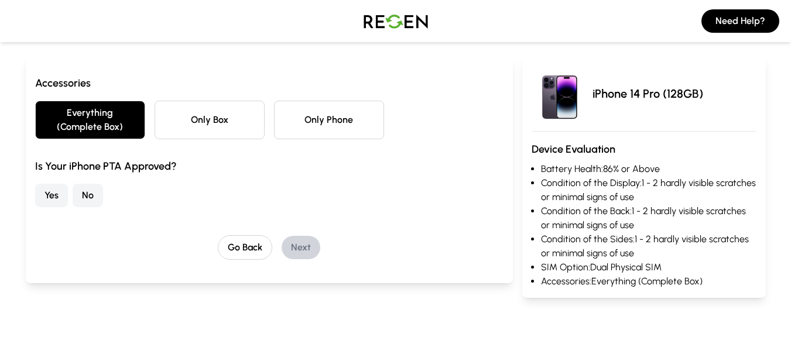
click at [89, 190] on button "No" at bounding box center [88, 195] width 30 height 23
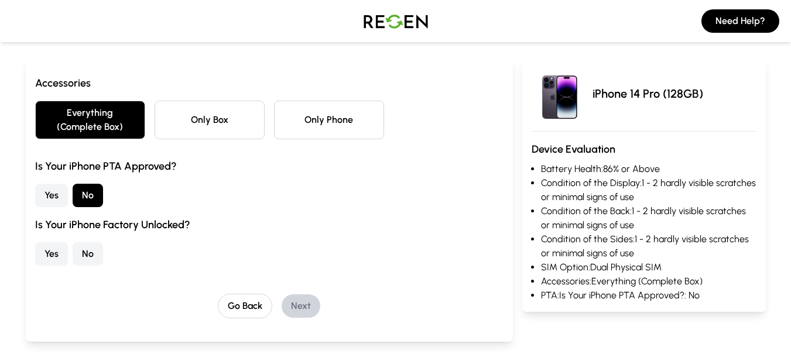
click at [50, 255] on button "Yes" at bounding box center [51, 253] width 33 height 23
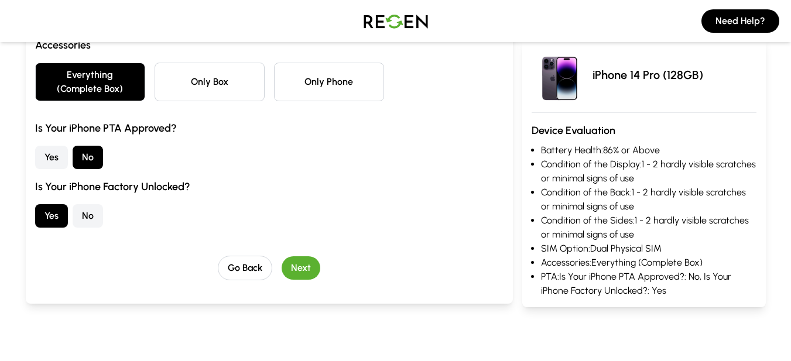
scroll to position [164, 0]
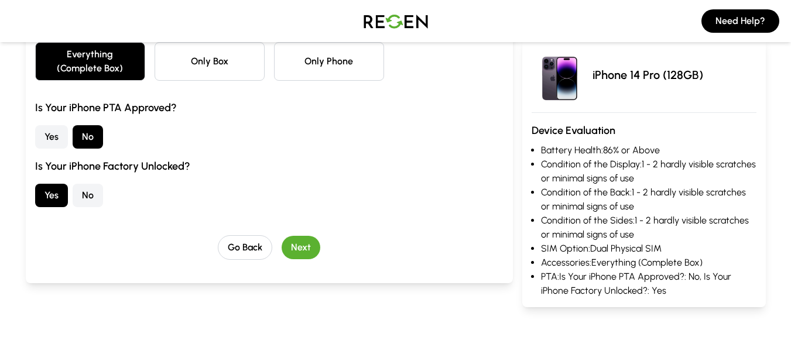
click at [307, 251] on button "Next" at bounding box center [301, 247] width 39 height 23
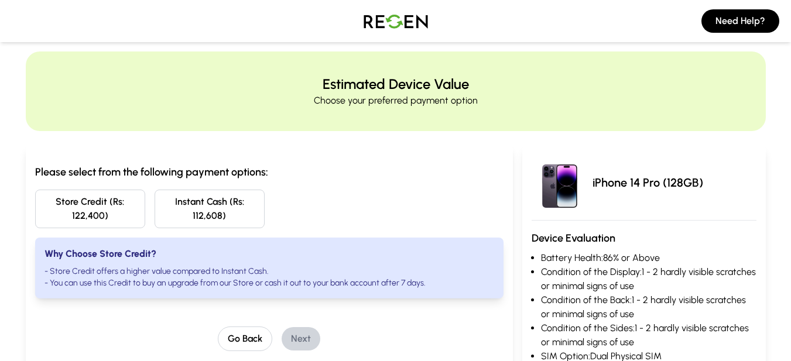
scroll to position [0, 0]
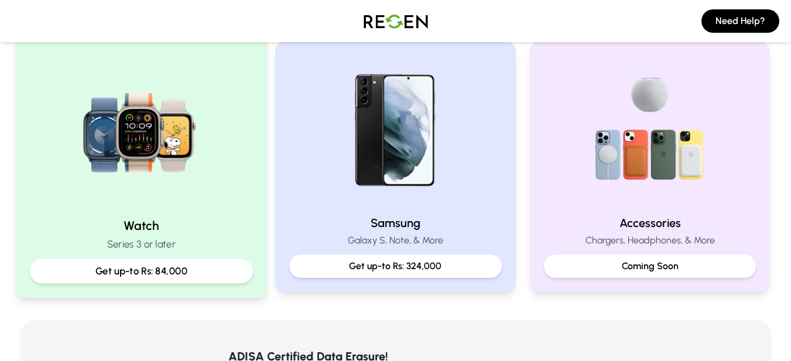
scroll to position [527, 0]
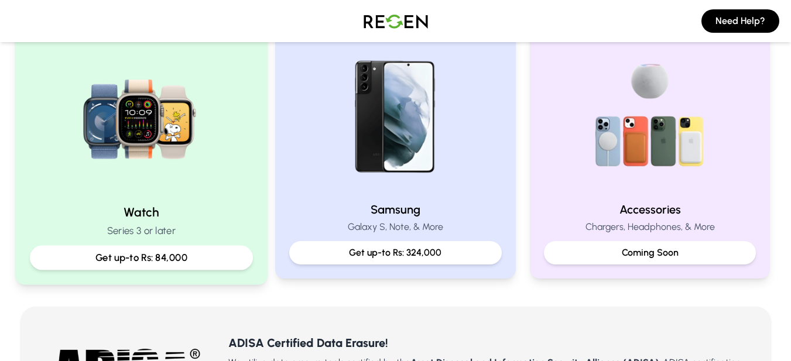
click at [111, 248] on div "Get up-to Rs: 84,000" at bounding box center [140, 258] width 223 height 25
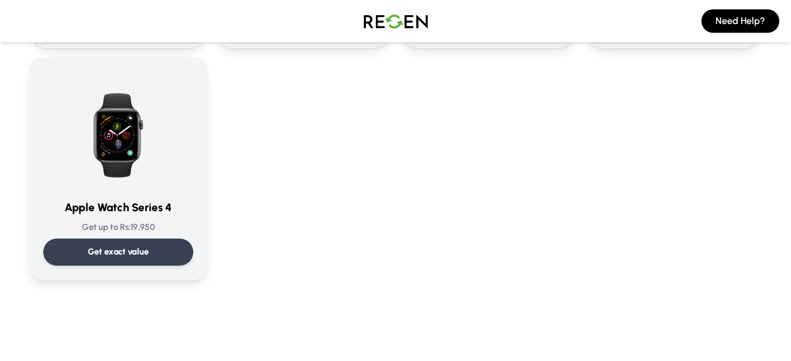
scroll to position [527, 0]
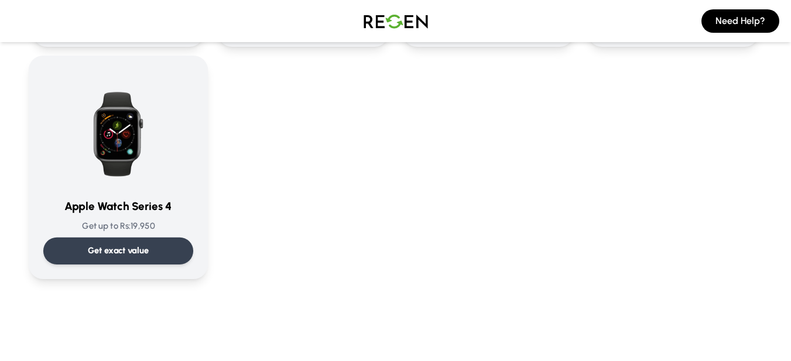
click at [142, 242] on div "Get exact value" at bounding box center [118, 251] width 150 height 27
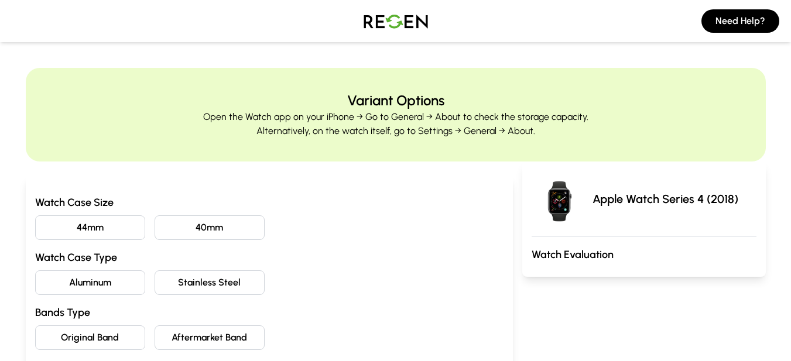
scroll to position [59, 0]
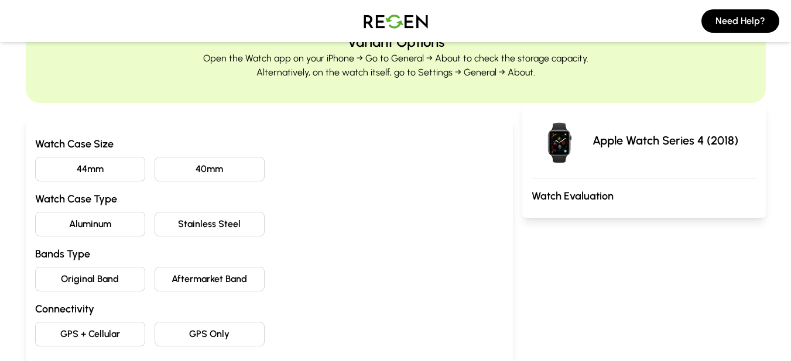
click at [225, 160] on button "40mm" at bounding box center [210, 169] width 110 height 25
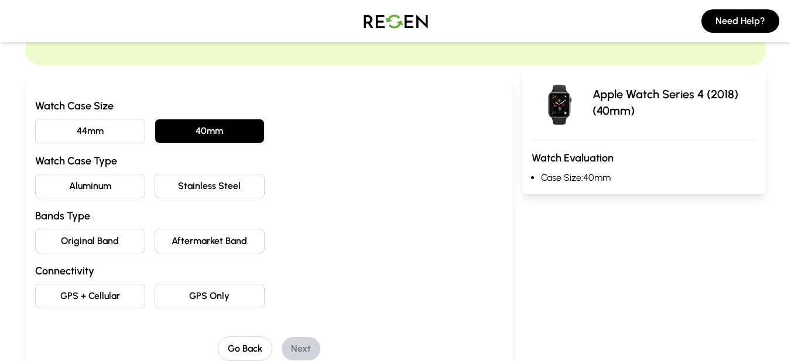
scroll to position [117, 0]
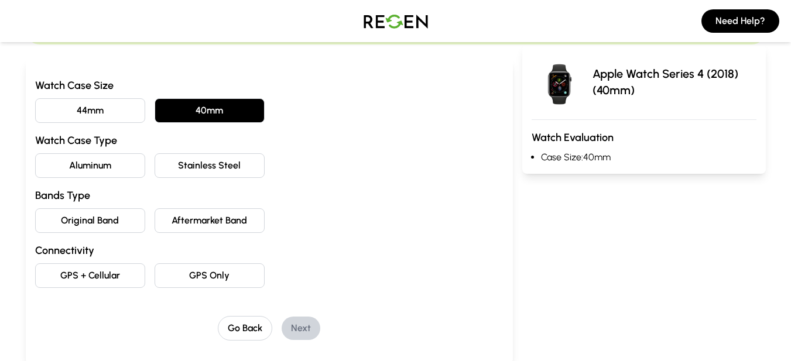
click at [112, 165] on button "Aluminum" at bounding box center [90, 165] width 110 height 25
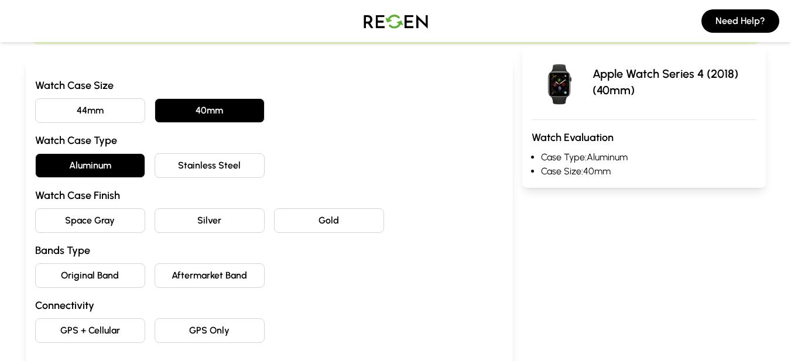
click at [126, 221] on button "Space Gray" at bounding box center [90, 220] width 110 height 25
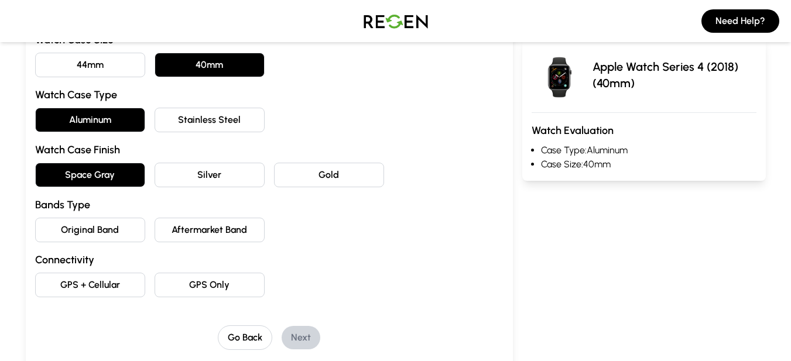
scroll to position [176, 0]
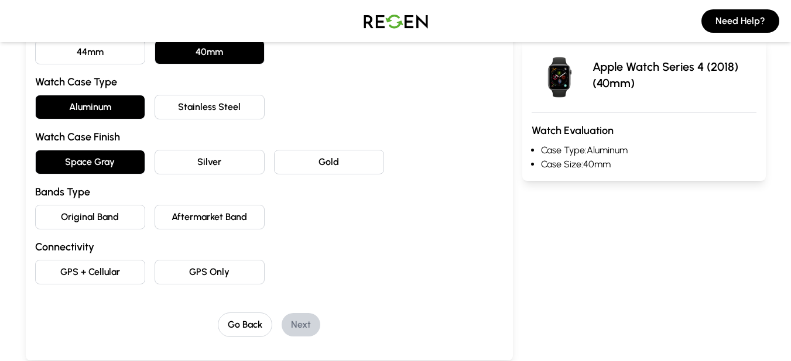
click at [168, 209] on button "Aftermarket Band" at bounding box center [210, 217] width 110 height 25
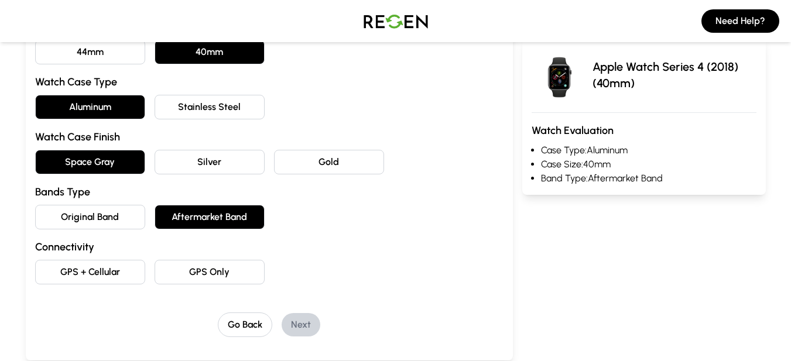
click at [190, 270] on button "GPS Only" at bounding box center [210, 272] width 110 height 25
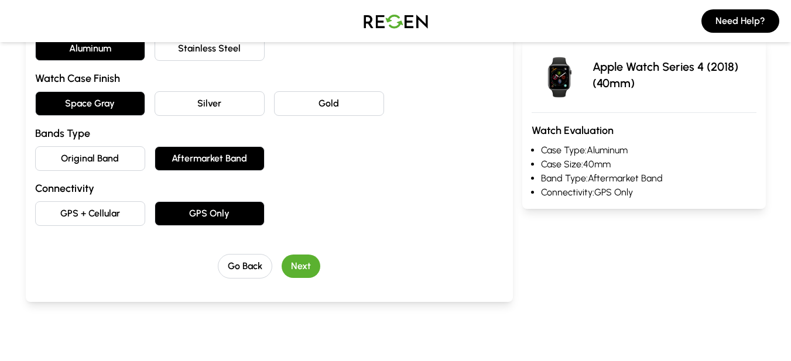
click at [301, 264] on button "Next" at bounding box center [301, 266] width 39 height 23
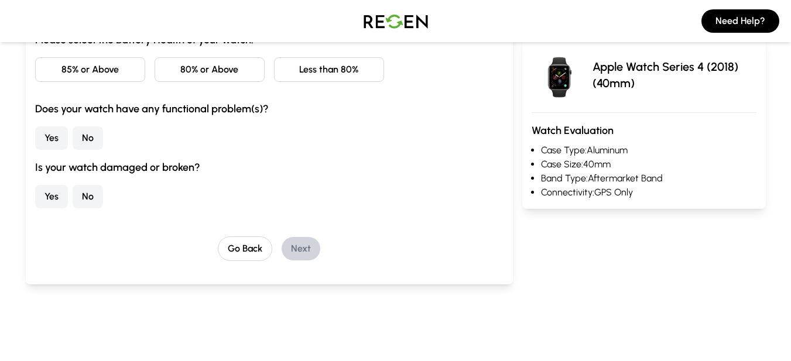
scroll to position [131, 0]
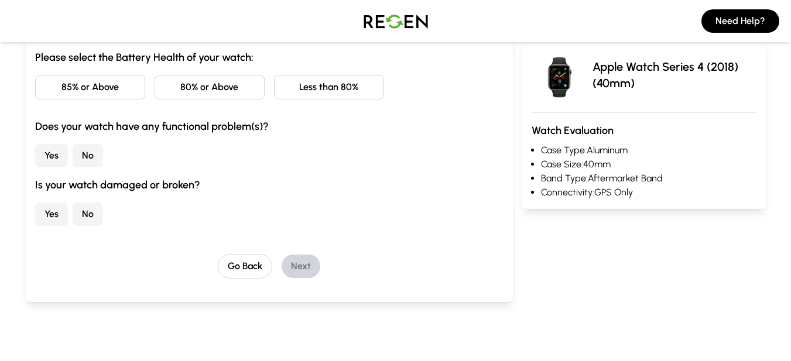
click at [91, 214] on button "No" at bounding box center [88, 214] width 30 height 23
click at [90, 153] on button "No" at bounding box center [88, 155] width 30 height 23
click at [206, 82] on button "80% or Above" at bounding box center [210, 87] width 110 height 25
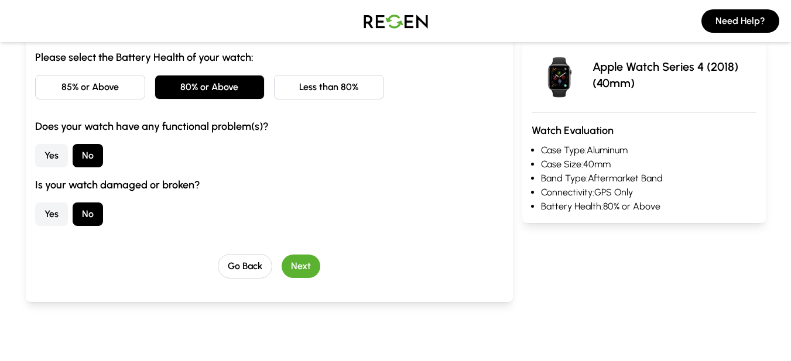
click at [329, 81] on button "Less than 80%" at bounding box center [329, 87] width 110 height 25
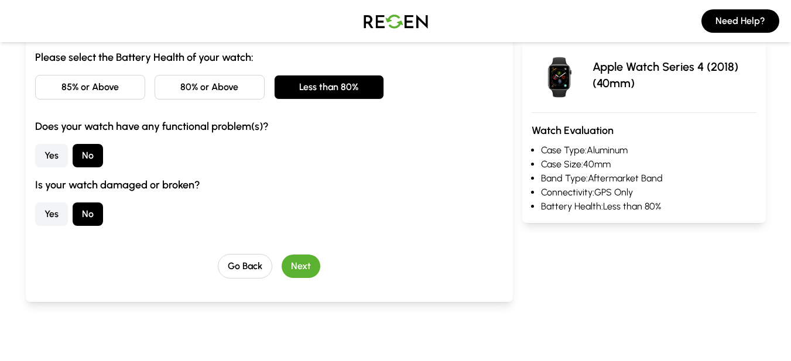
click at [307, 272] on button "Next" at bounding box center [301, 266] width 39 height 23
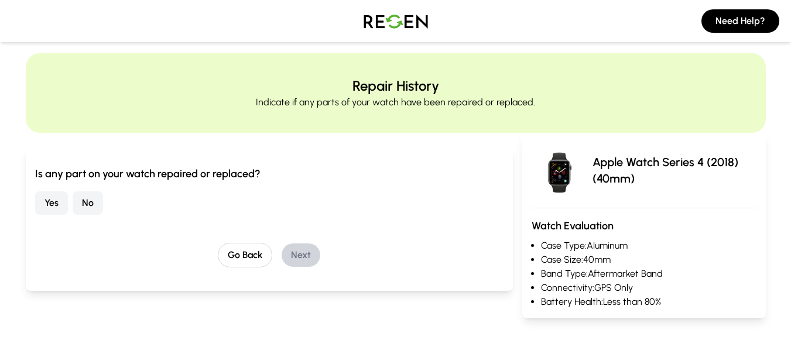
scroll to position [14, 0]
click at [88, 208] on button "No" at bounding box center [88, 203] width 30 height 23
click at [300, 258] on button "Next" at bounding box center [301, 255] width 39 height 23
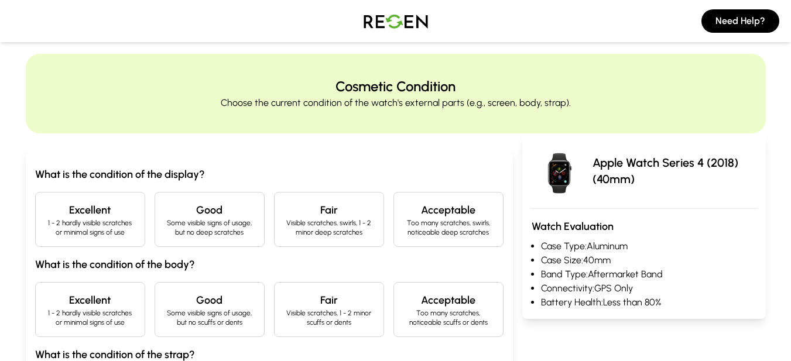
scroll to position [73, 0]
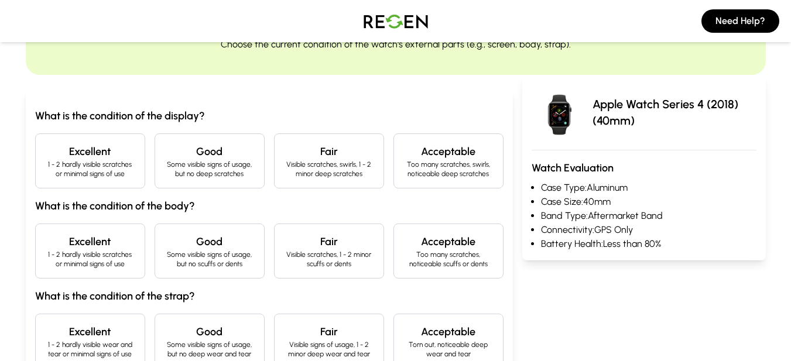
click at [187, 167] on p "Some visible signs of usage, but no deep scratches" at bounding box center [210, 169] width 90 height 19
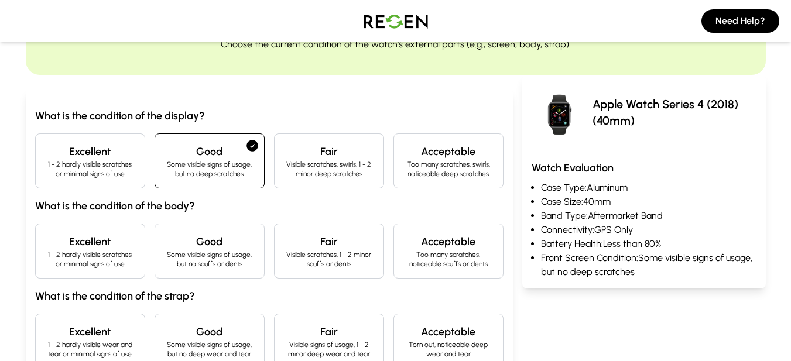
click at [174, 251] on p "Some visible signs of usage, but no scuffs or dents" at bounding box center [210, 259] width 90 height 19
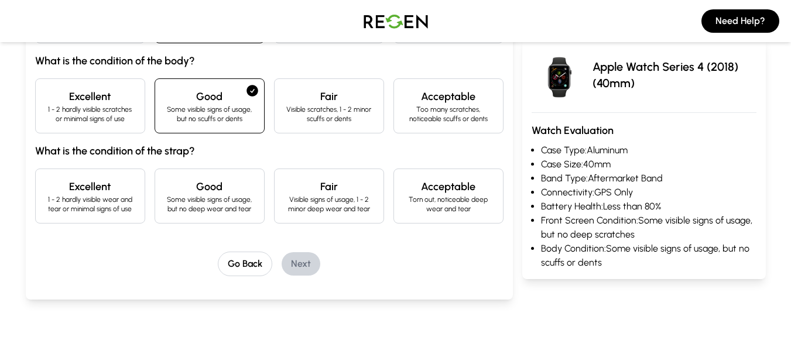
scroll to position [248, 0]
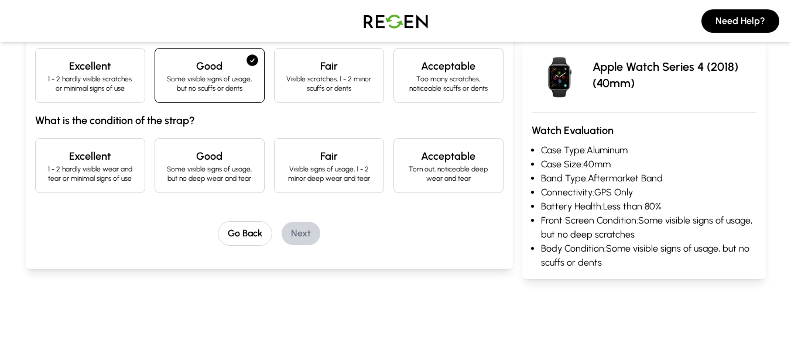
click at [216, 173] on p "Some visible signs of usage, but no deep wear and tear" at bounding box center [210, 174] width 90 height 19
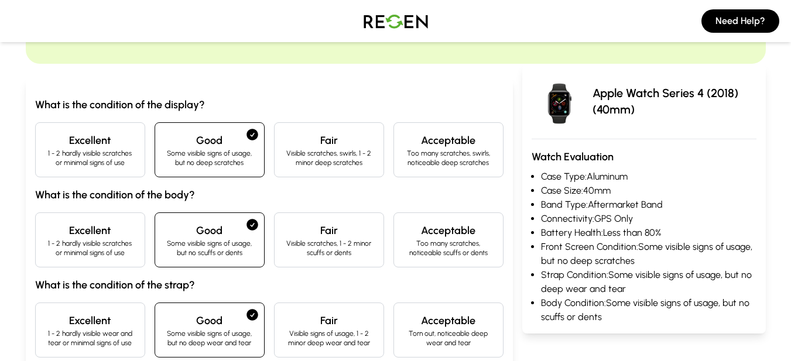
scroll to position [73, 0]
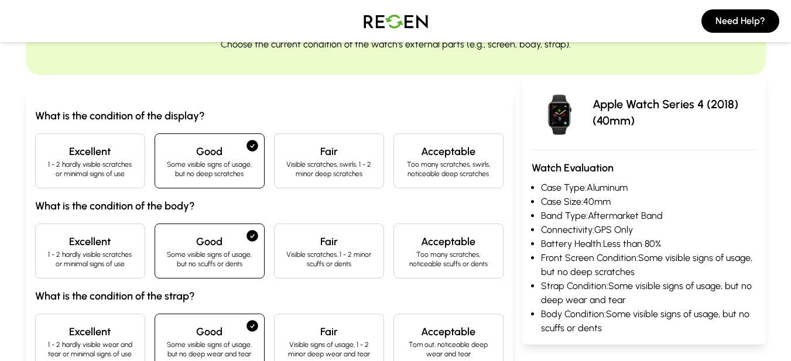
click at [108, 151] on h4 "Excellent" at bounding box center [90, 151] width 90 height 16
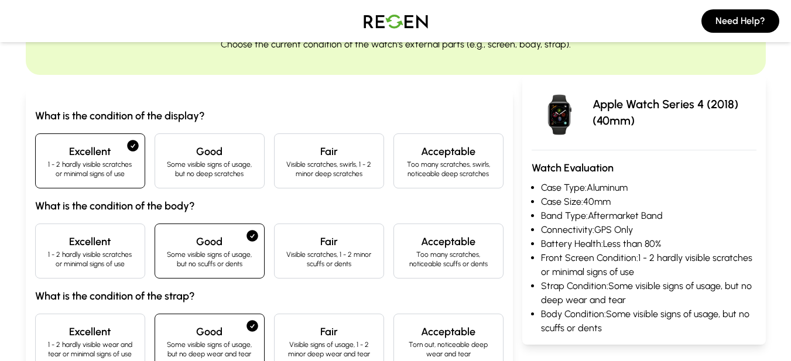
click at [103, 242] on h4 "Excellent" at bounding box center [90, 242] width 90 height 16
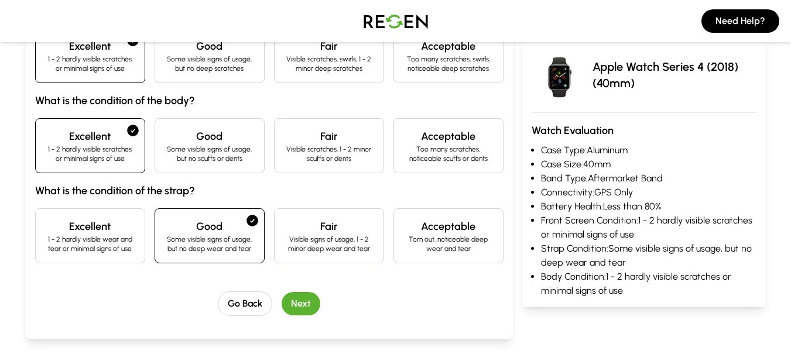
scroll to position [190, 0]
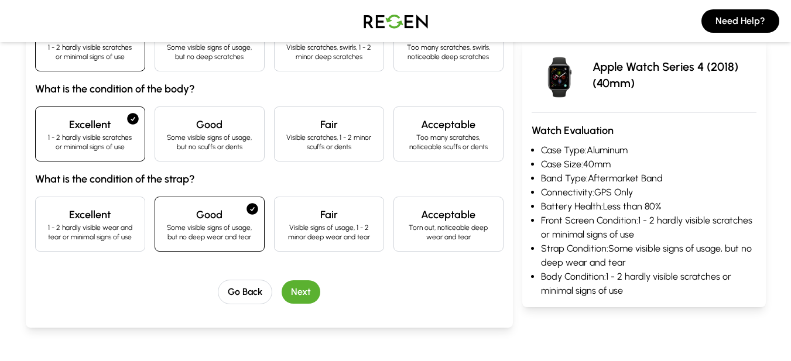
click at [193, 138] on p "Some visible signs of usage, but no scuffs or dents" at bounding box center [210, 142] width 90 height 19
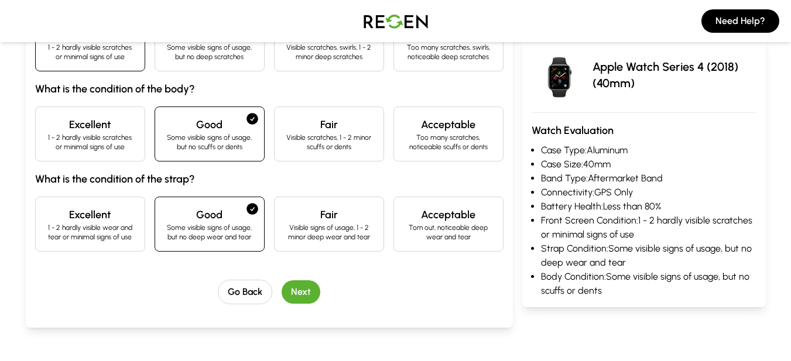
click at [87, 235] on p "1 - 2 hardly visible wear and tear or minimal signs of use" at bounding box center [90, 232] width 90 height 19
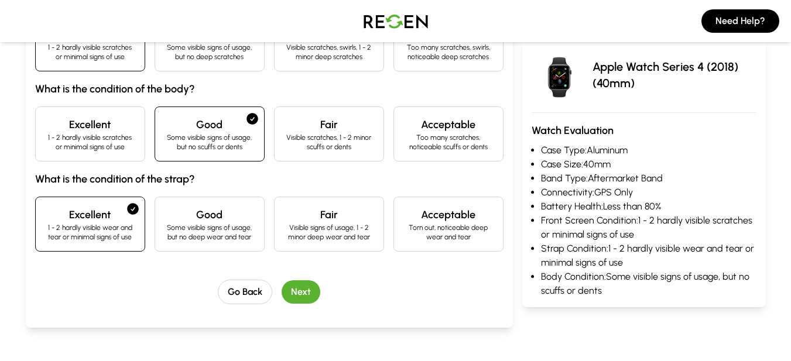
click at [305, 283] on button "Next" at bounding box center [301, 292] width 39 height 23
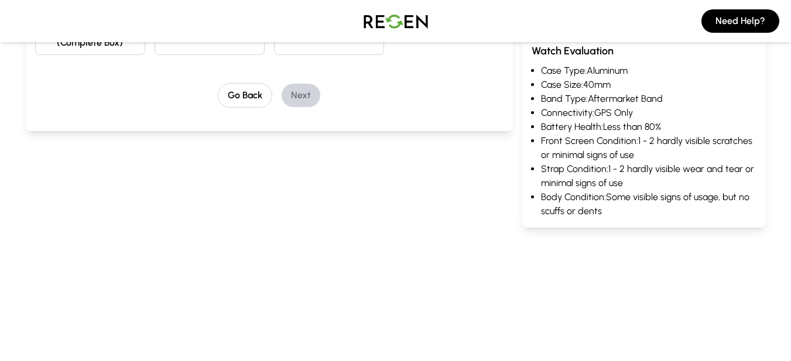
scroll to position [0, 0]
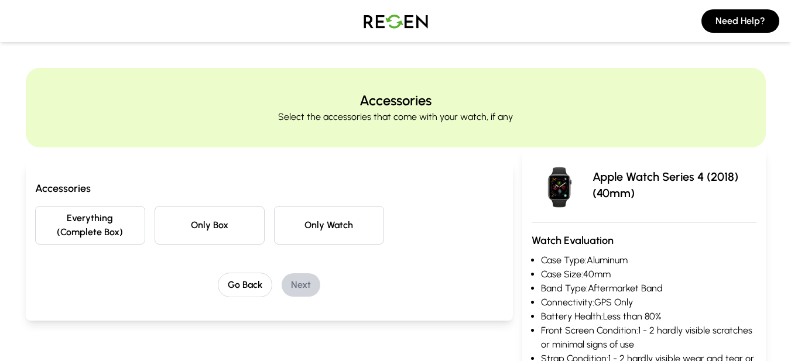
click at [334, 220] on button "Only Watch" at bounding box center [329, 225] width 110 height 39
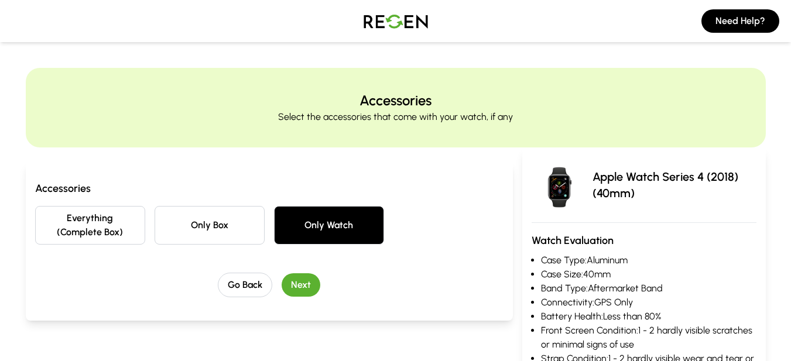
click at [293, 290] on button "Next" at bounding box center [301, 285] width 39 height 23
